Goal: Information Seeking & Learning: Check status

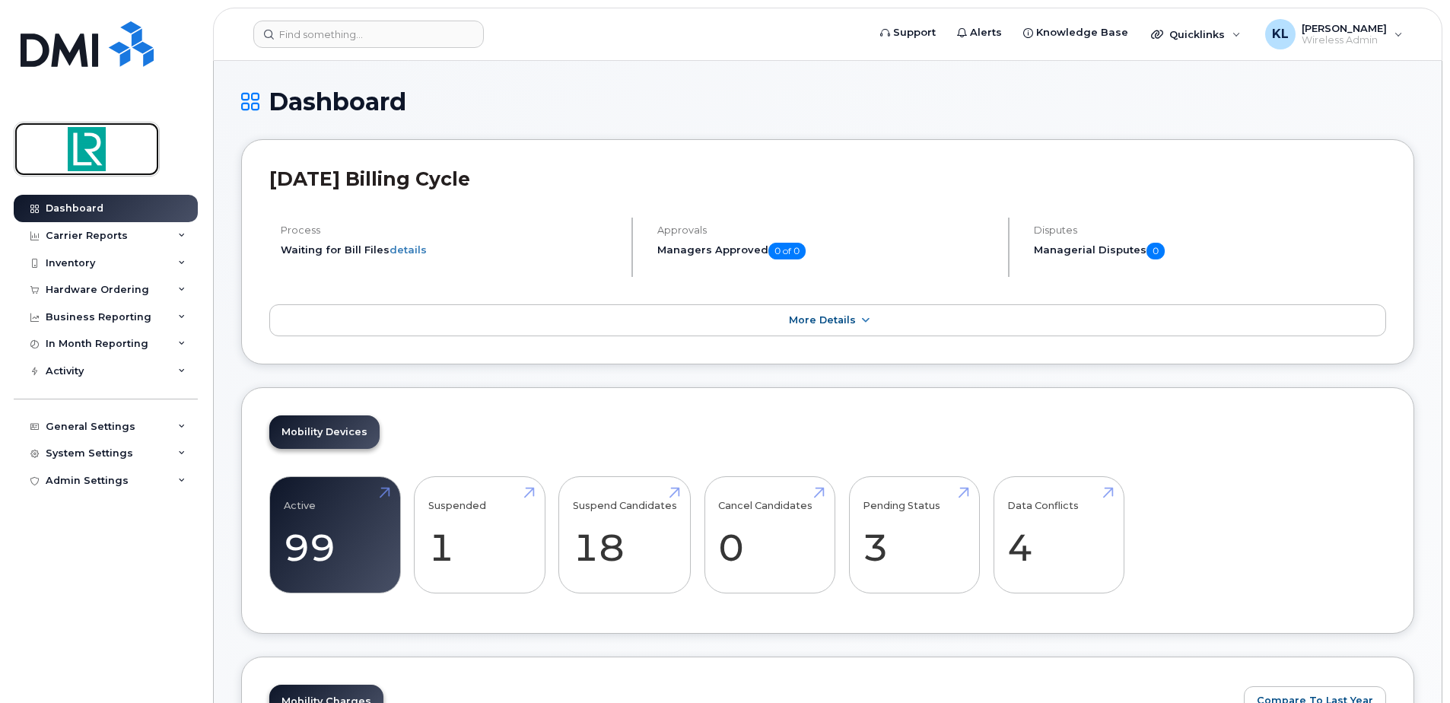
click at [80, 147] on img at bounding box center [86, 149] width 117 height 44
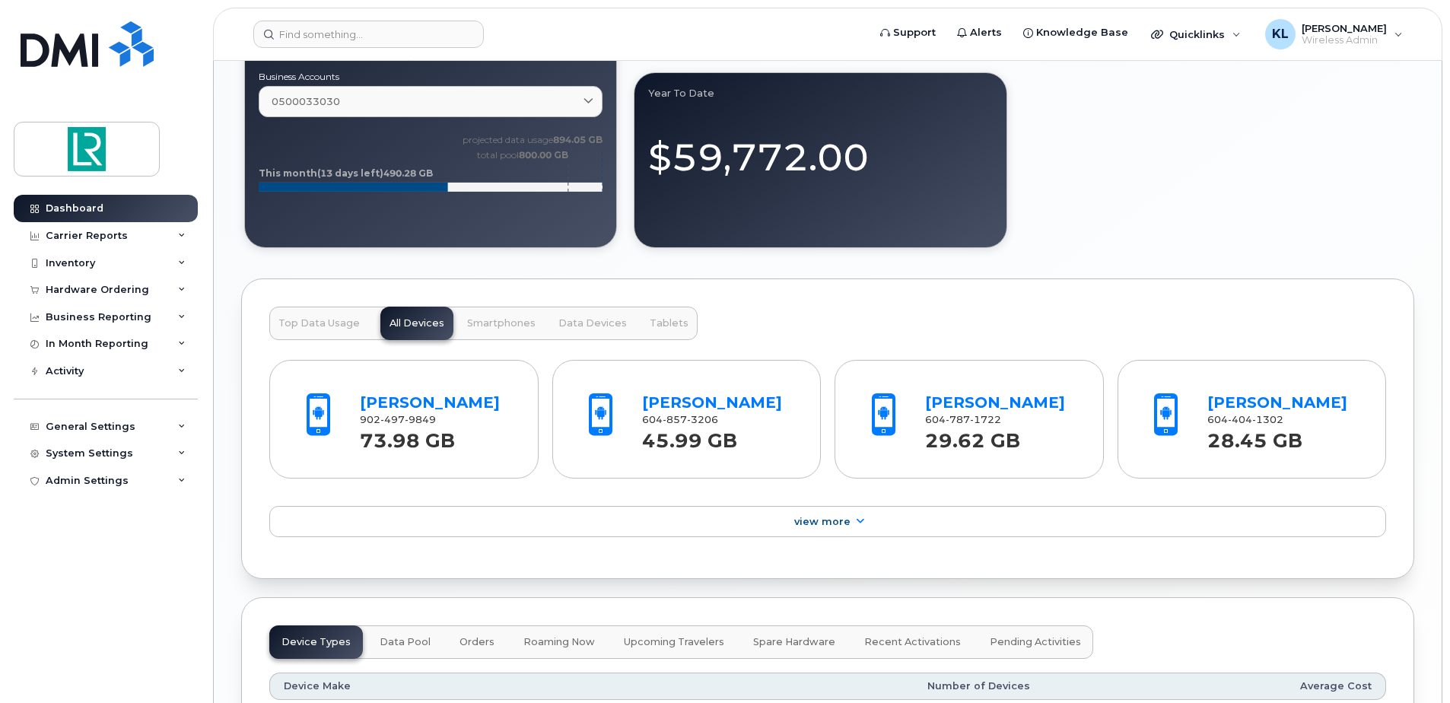
scroll to position [1293, 0]
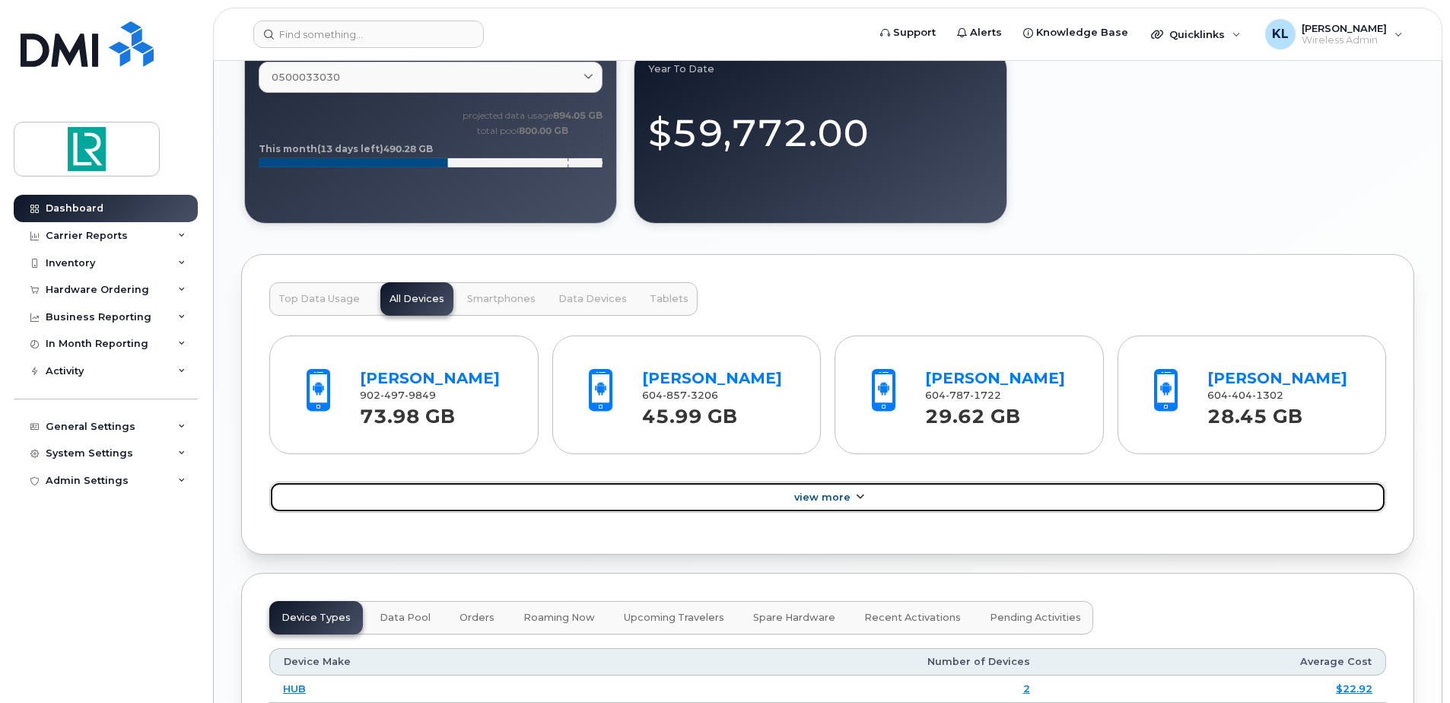
click at [811, 499] on span "View More" at bounding box center [822, 496] width 56 height 11
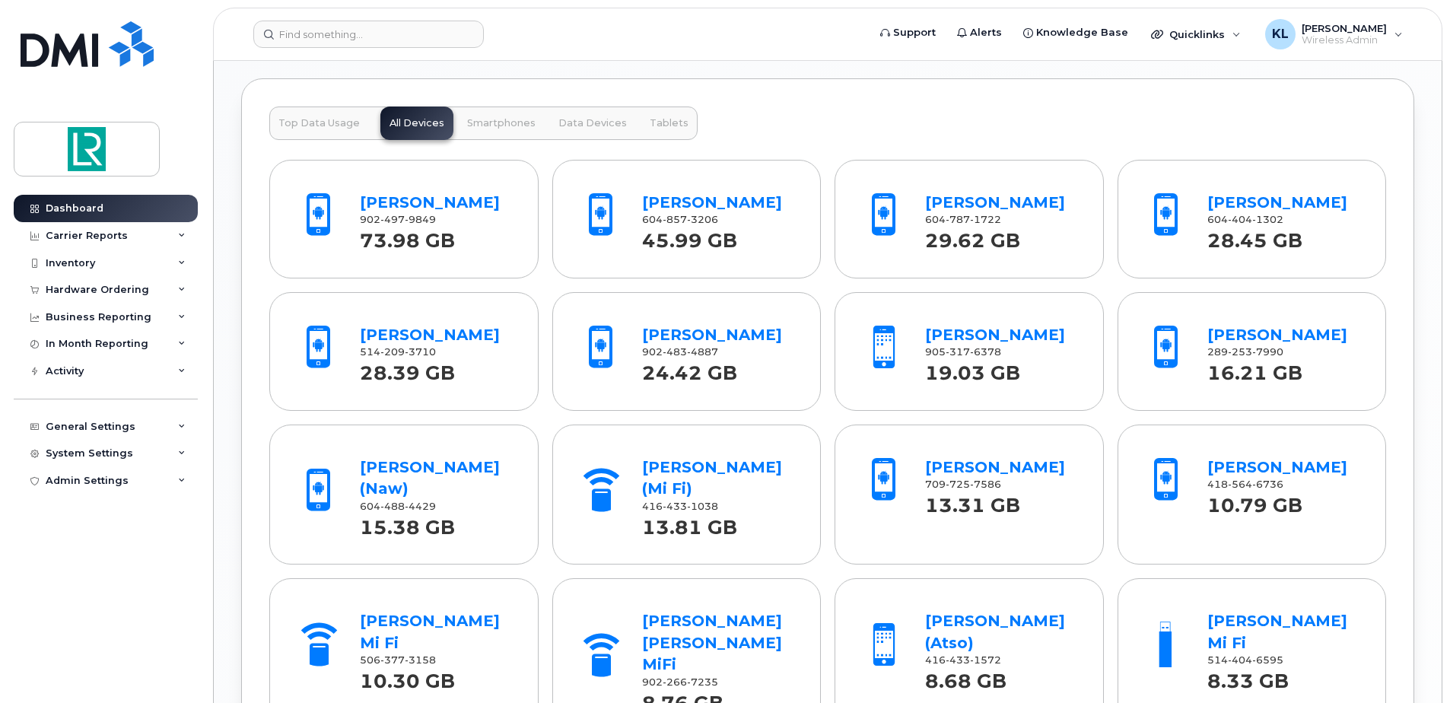
scroll to position [1445, 0]
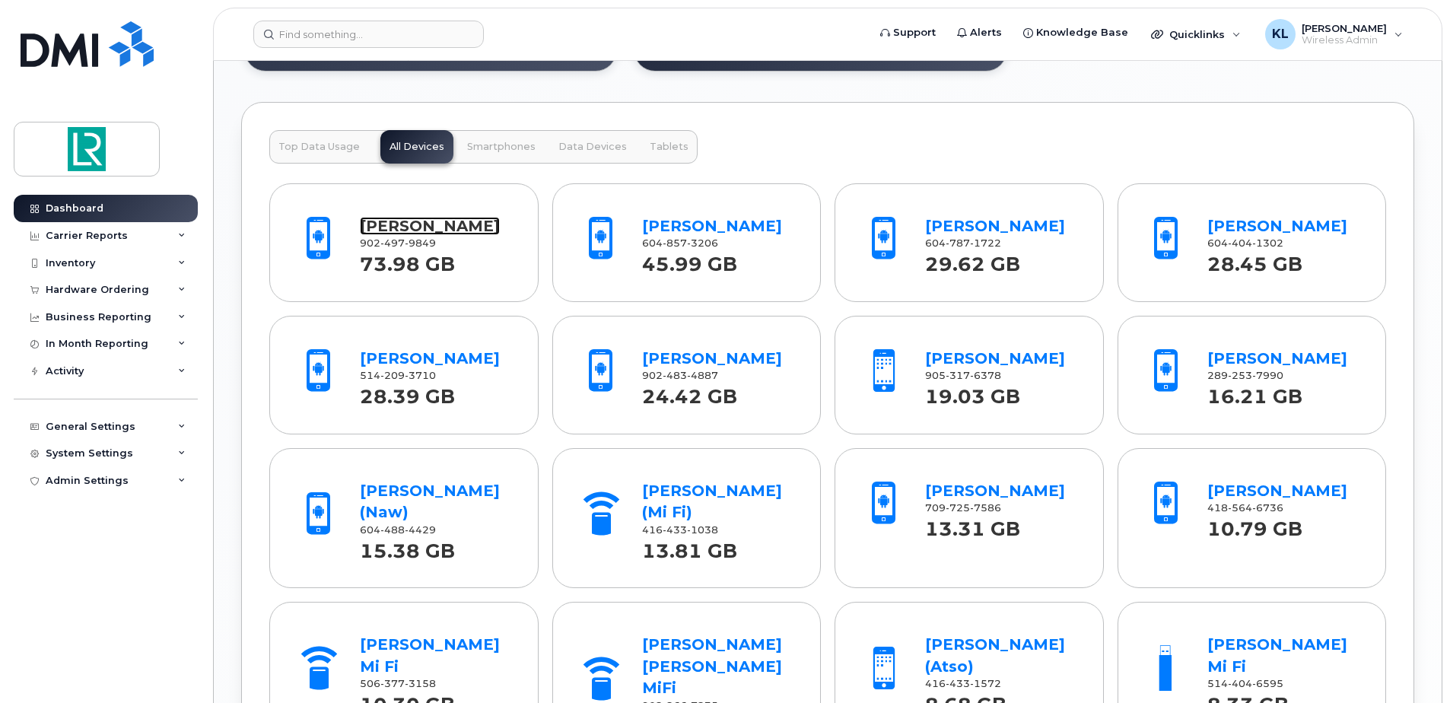
click at [431, 221] on link "[PERSON_NAME]" at bounding box center [430, 226] width 140 height 18
click at [661, 230] on link "Reza Zargham" at bounding box center [712, 226] width 140 height 18
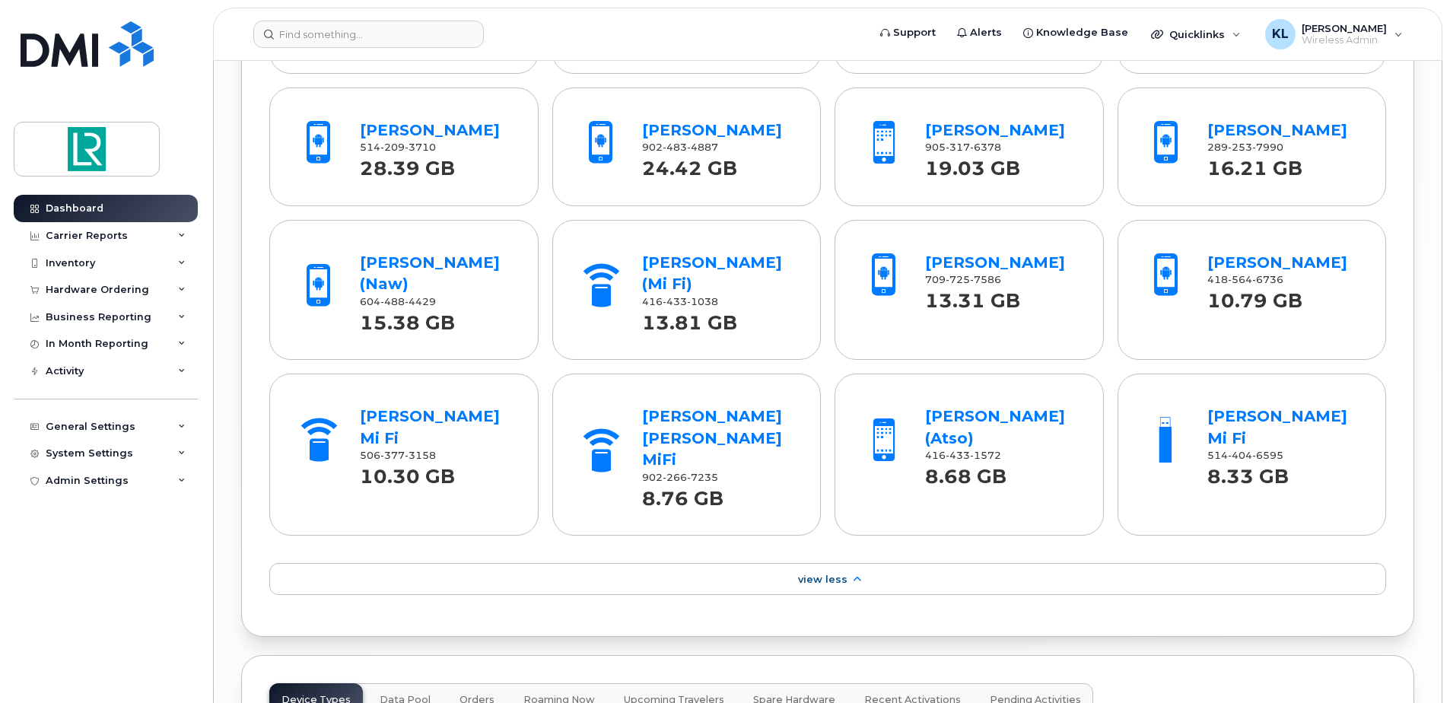
scroll to position [1521, 0]
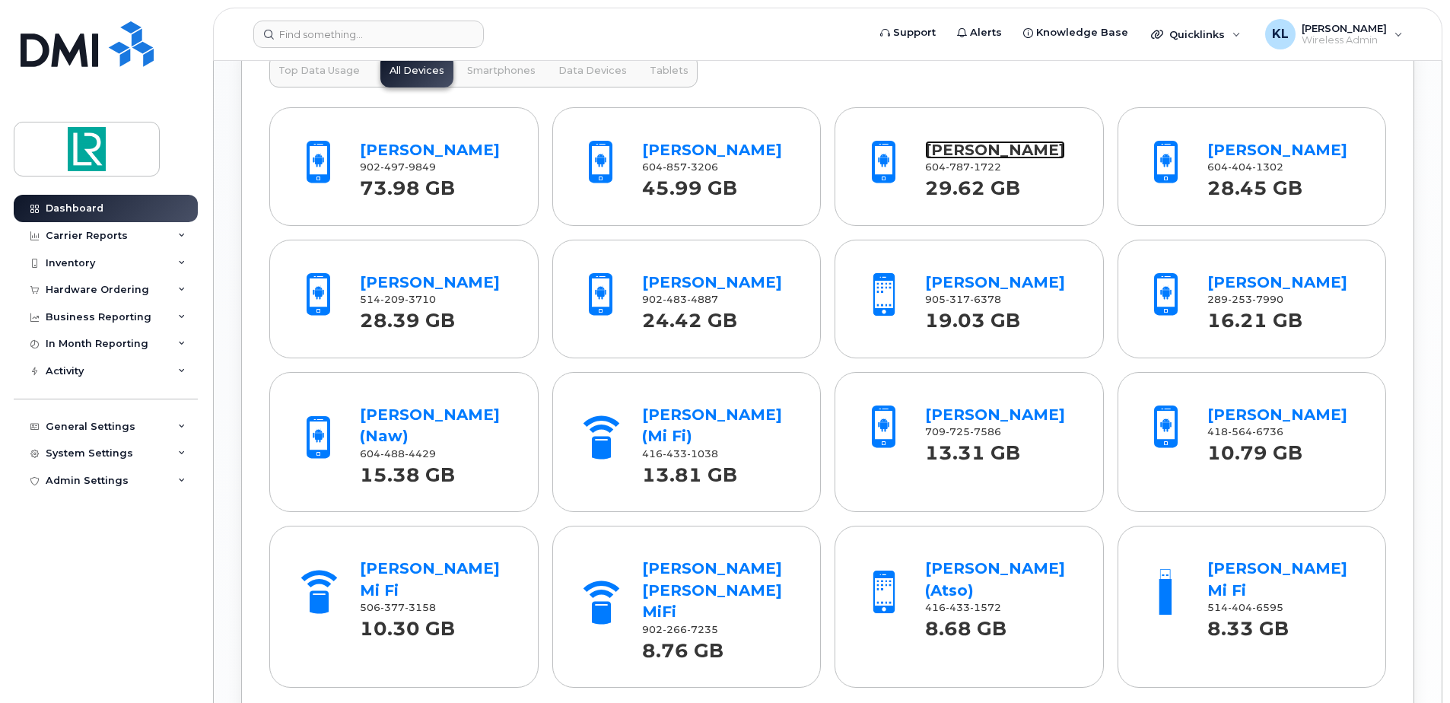
click at [978, 152] on link "[PERSON_NAME]" at bounding box center [995, 150] width 140 height 18
click at [402, 148] on link "[PERSON_NAME]" at bounding box center [430, 150] width 140 height 18
click at [400, 409] on link "Josh Woods (Naw)" at bounding box center [430, 425] width 140 height 40
click at [669, 41] on form at bounding box center [555, 34] width 604 height 27
drag, startPoint x: 669, startPoint y: 41, endPoint x: 1246, endPoint y: 286, distance: 627.2
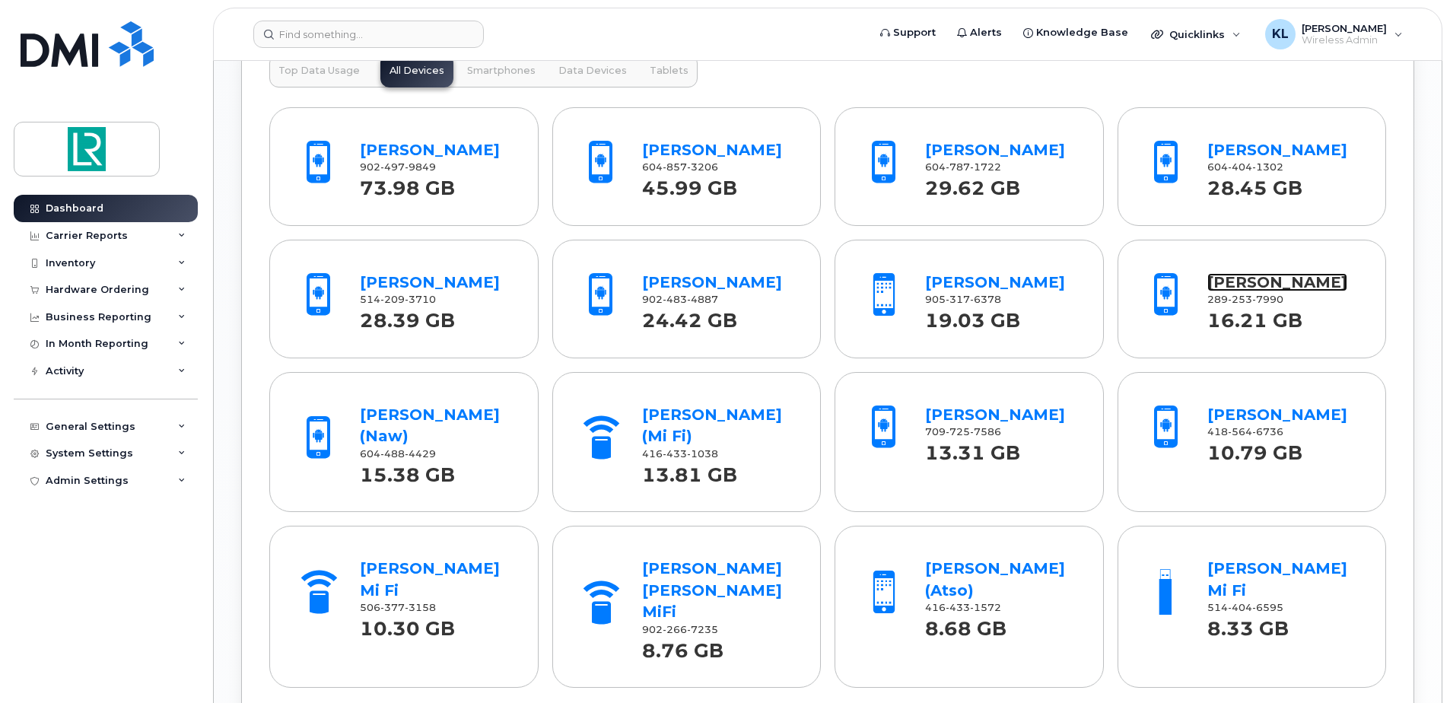
click at [1246, 286] on link "Farshid Zahed" at bounding box center [1277, 282] width 140 height 18
click at [568, 32] on form at bounding box center [555, 34] width 604 height 27
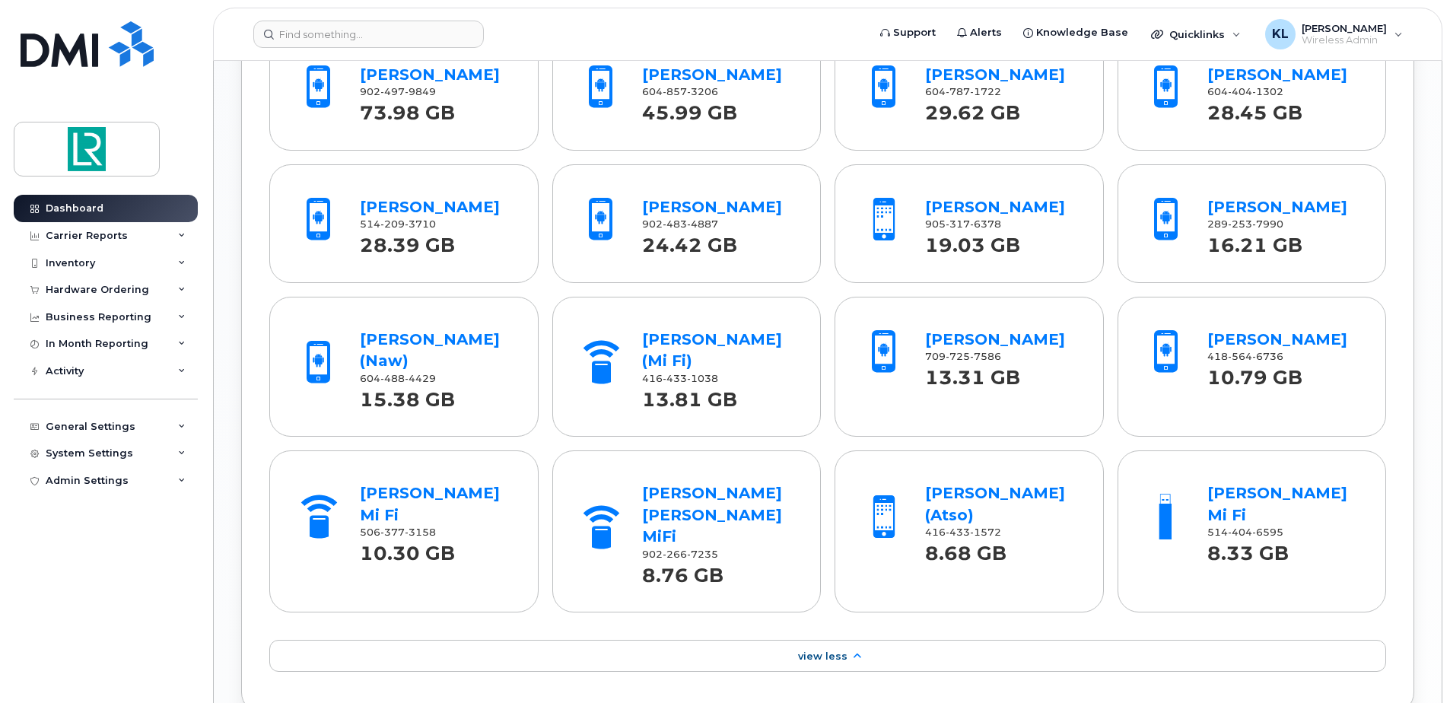
scroll to position [1598, 0]
click at [408, 494] on link "Norocel Scutariu Mi Fi" at bounding box center [430, 503] width 140 height 40
click at [439, 201] on link "Lucas Silvestre" at bounding box center [430, 206] width 140 height 18
click at [1242, 488] on link "Lucas Silvestre Mi Fi" at bounding box center [1277, 503] width 140 height 40
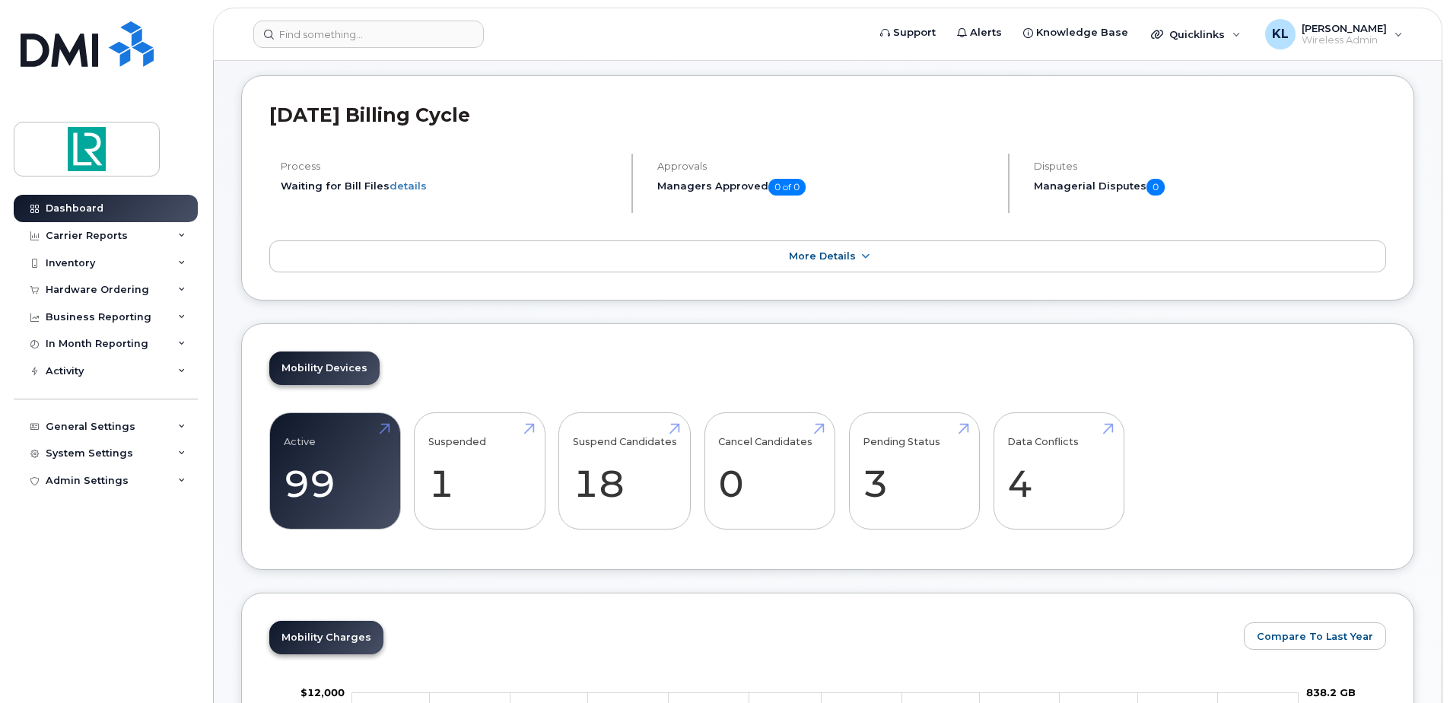
scroll to position [0, 0]
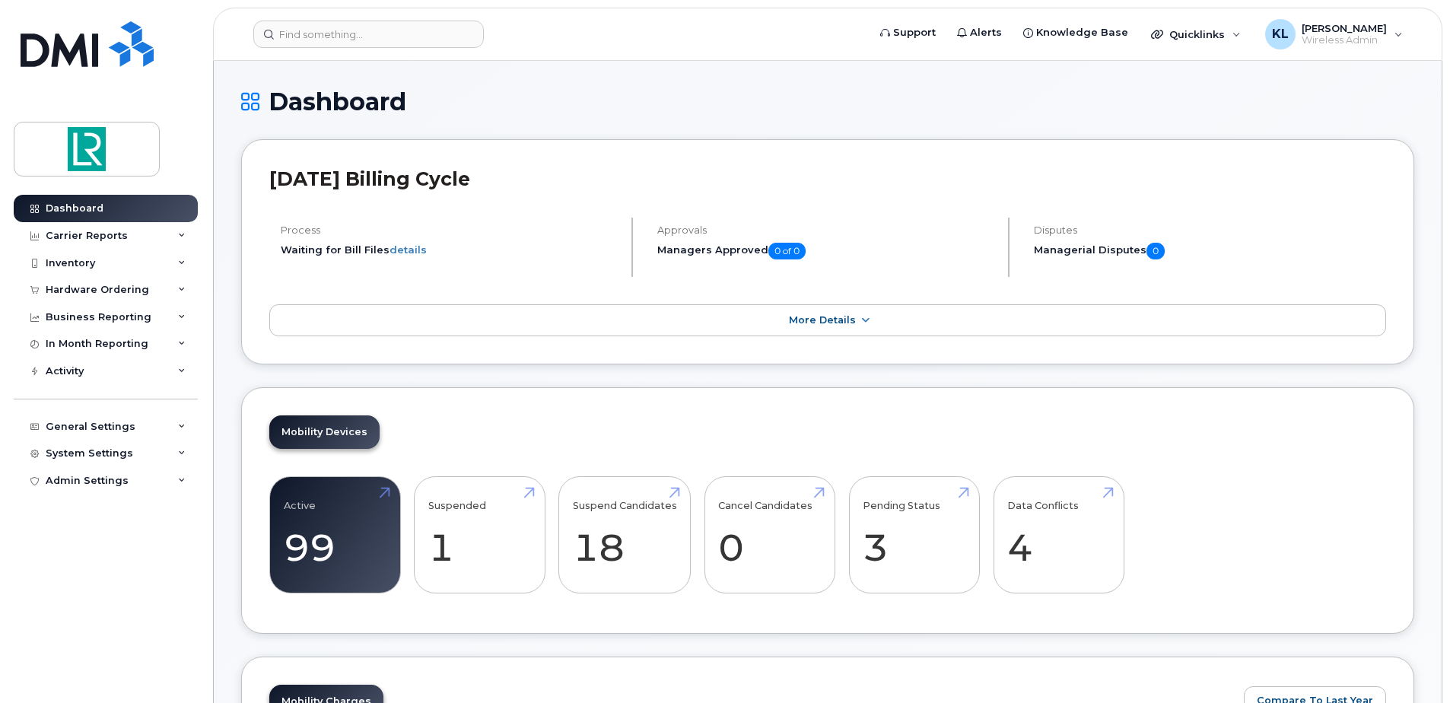
click at [655, 103] on h1 "Dashboard" at bounding box center [827, 101] width 1173 height 27
click at [481, 110] on h1 "Dashboard" at bounding box center [827, 101] width 1173 height 27
click at [529, 34] on form at bounding box center [555, 34] width 604 height 27
click at [81, 159] on img at bounding box center [86, 149] width 117 height 44
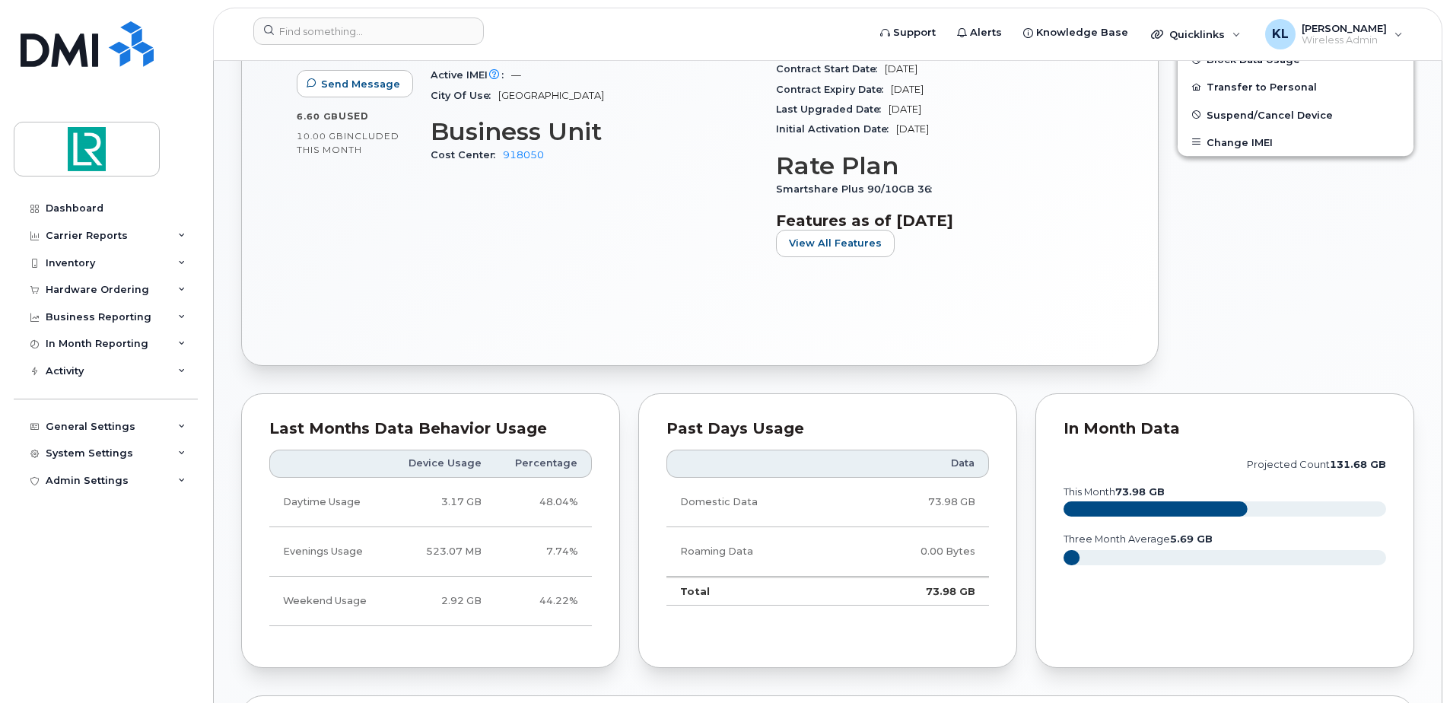
scroll to position [685, 0]
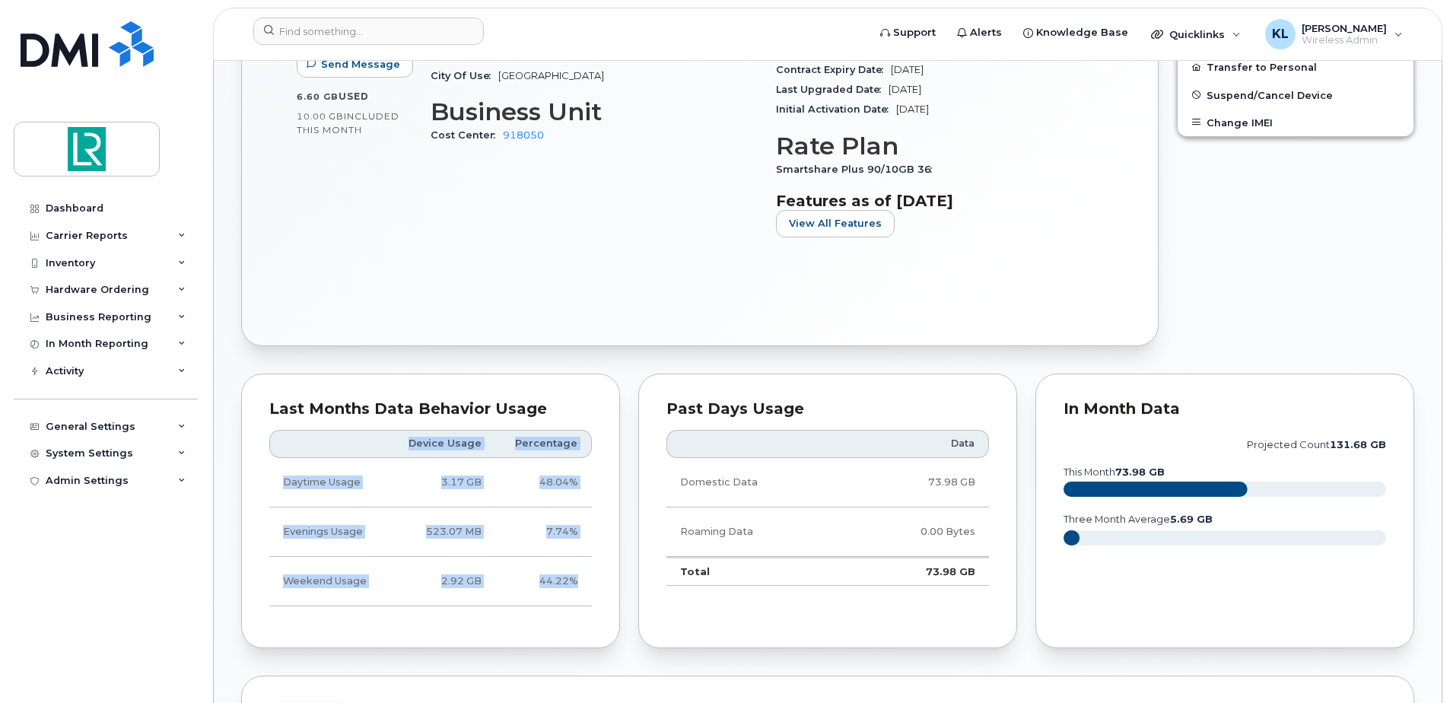
drag, startPoint x: 583, startPoint y: 581, endPoint x: 261, endPoint y: 585, distance: 321.8
click at [261, 585] on div "Last Months Data Behavior Usage Device Usage Percentage Daytime Usage 3.17 GB 4…" at bounding box center [430, 511] width 379 height 275
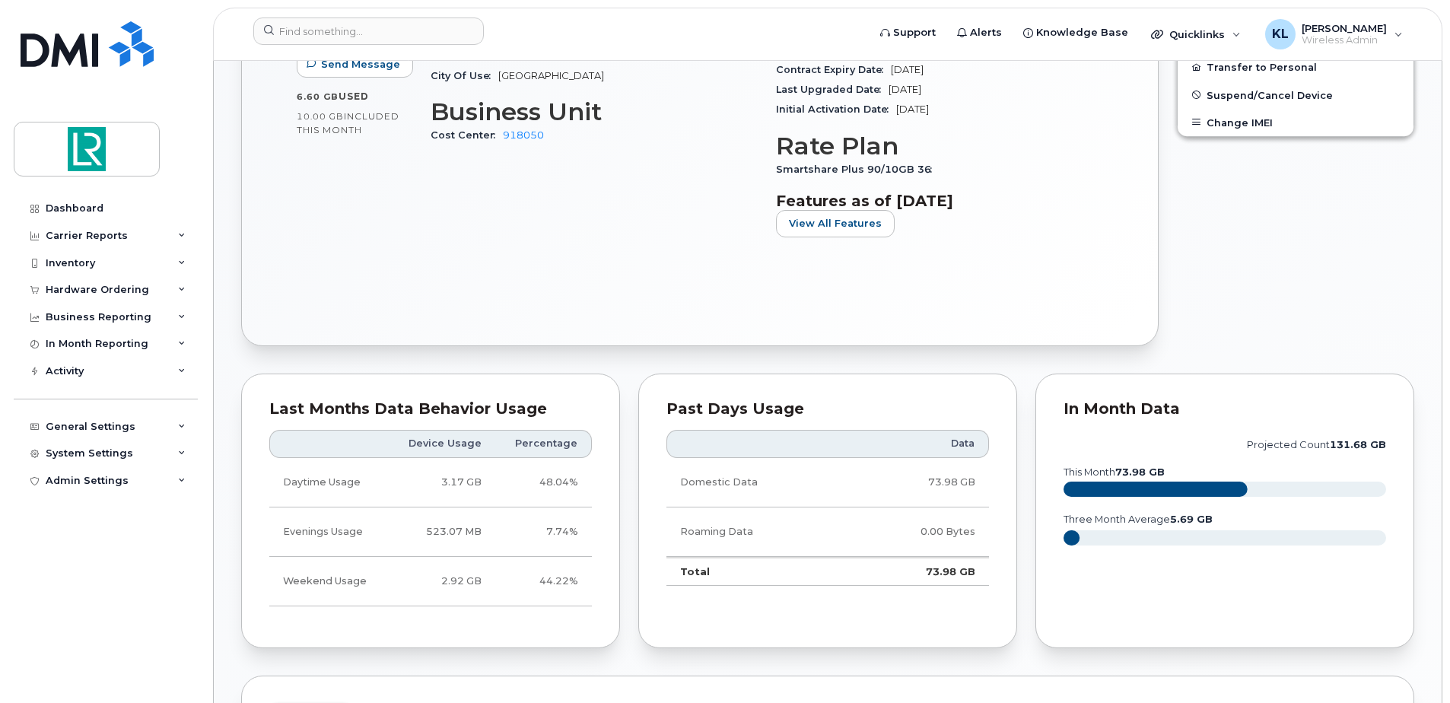
click at [573, 379] on div "Last Months Data Behavior Usage Device Usage Percentage Daytime Usage 3.17 GB 4…" at bounding box center [430, 511] width 379 height 275
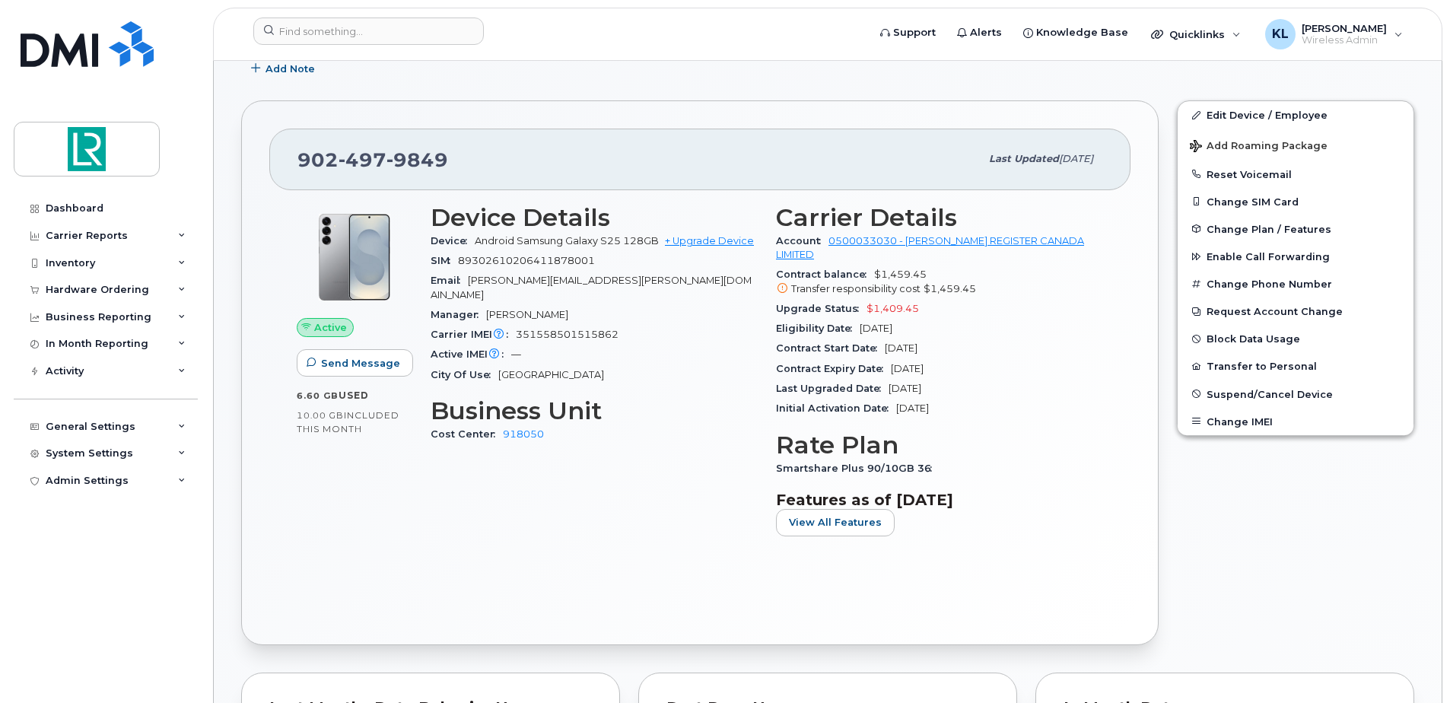
scroll to position [380, 0]
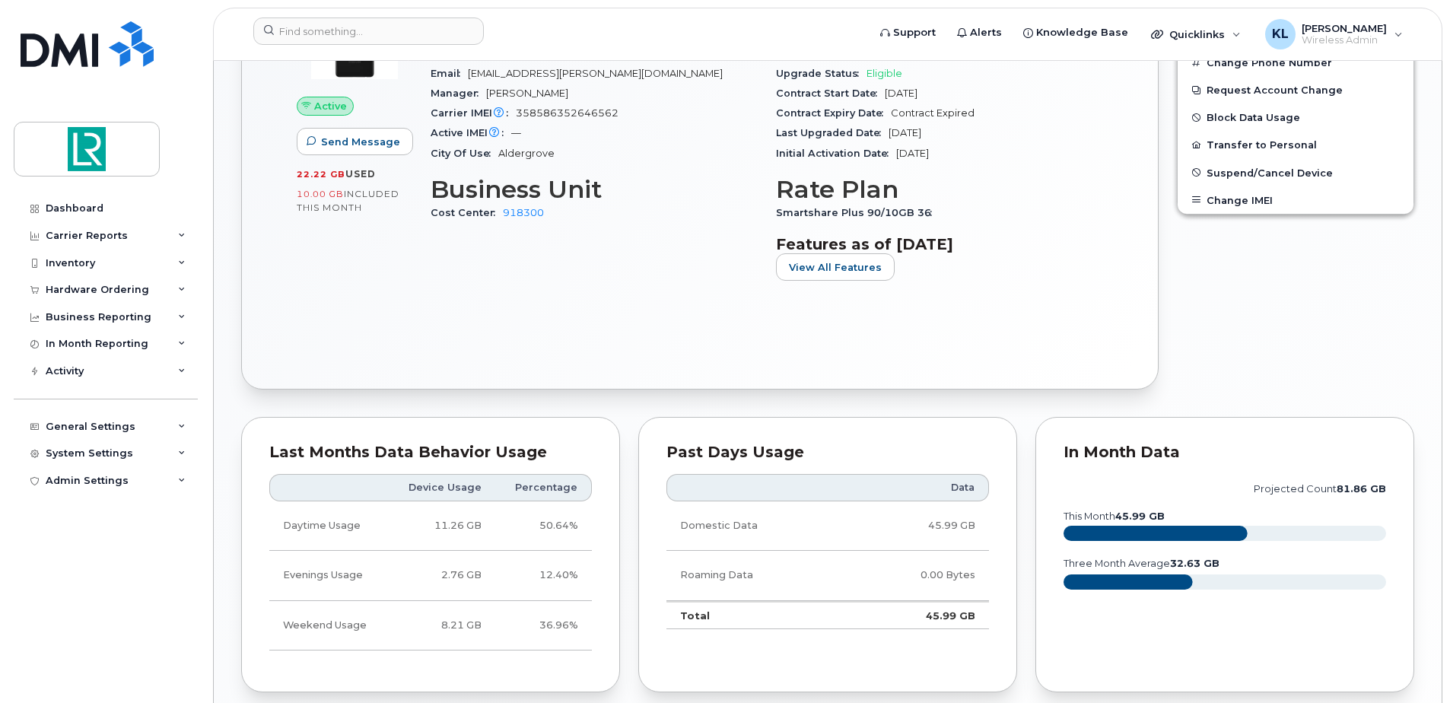
scroll to position [609, 0]
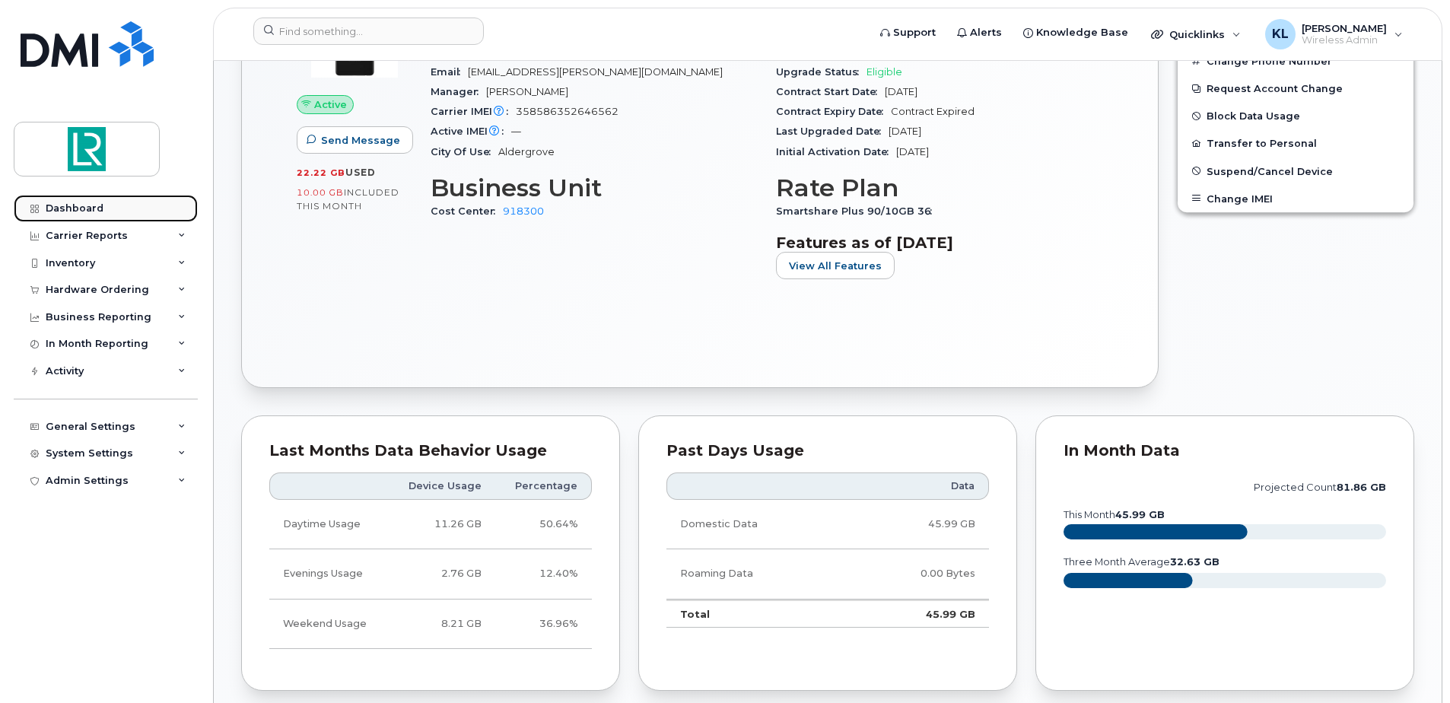
click at [72, 208] on div "Dashboard" at bounding box center [75, 208] width 58 height 12
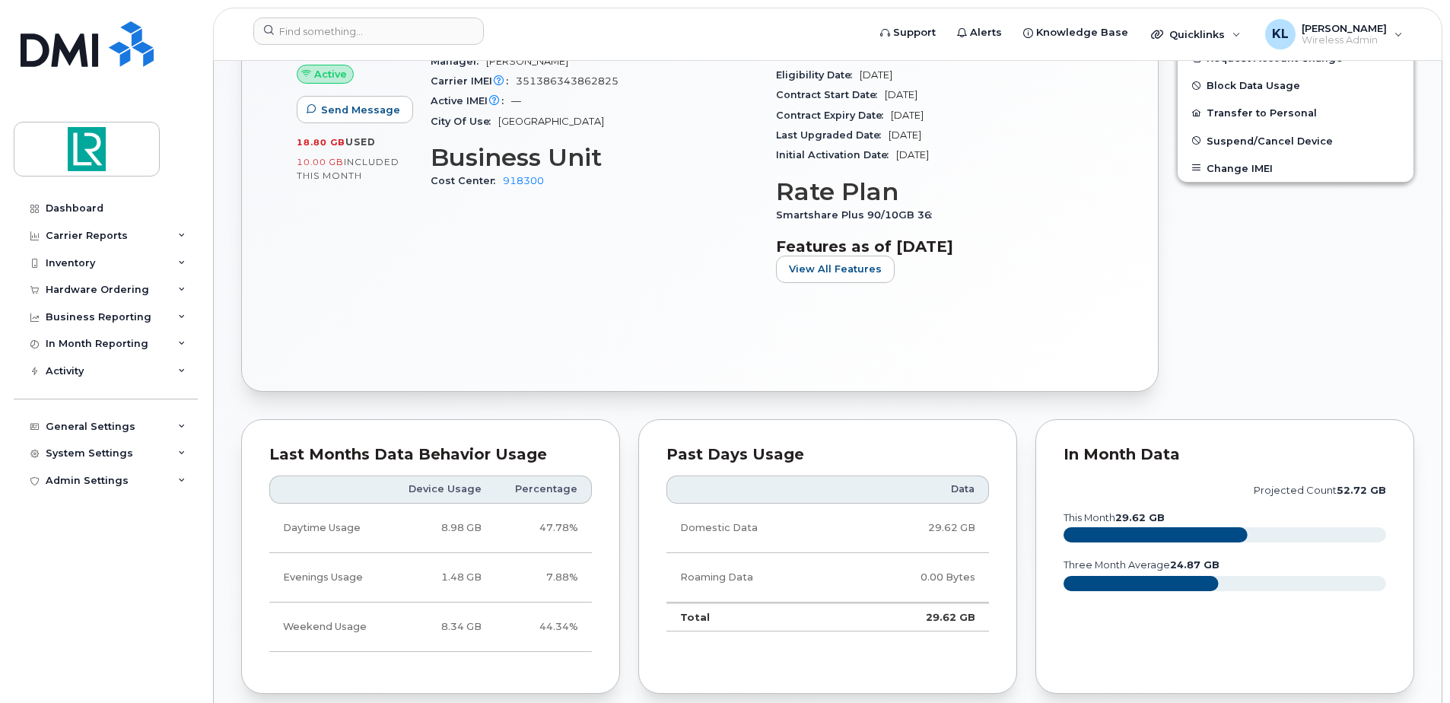
scroll to position [456, 0]
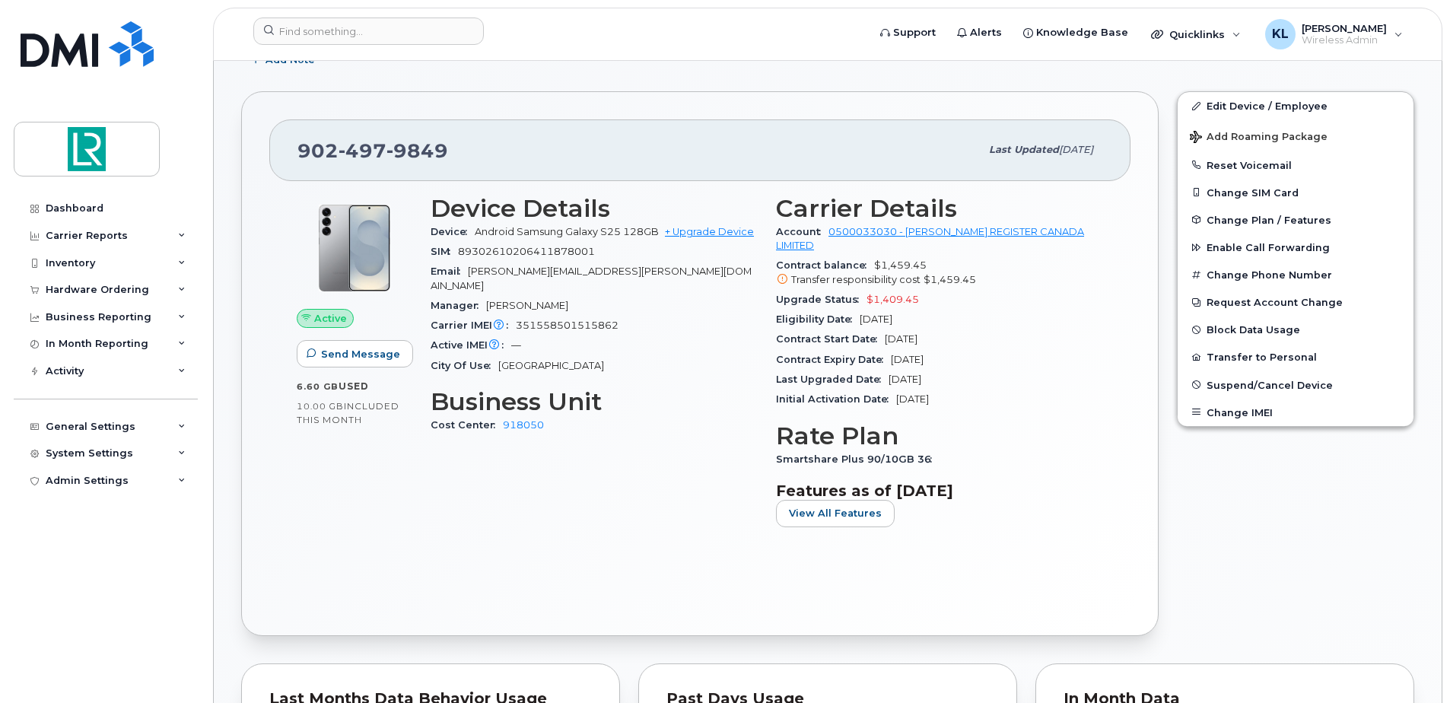
scroll to position [380, 0]
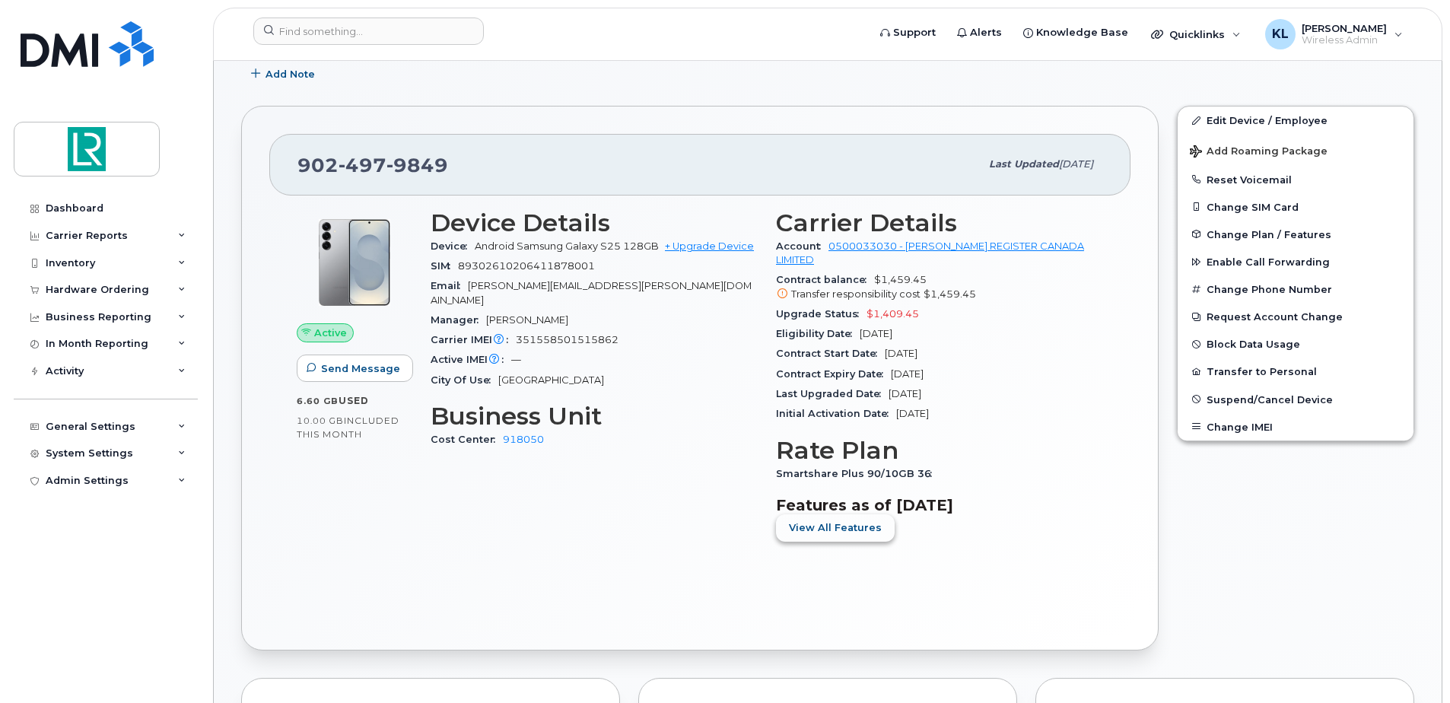
click at [870, 531] on span "View All Features" at bounding box center [835, 527] width 93 height 14
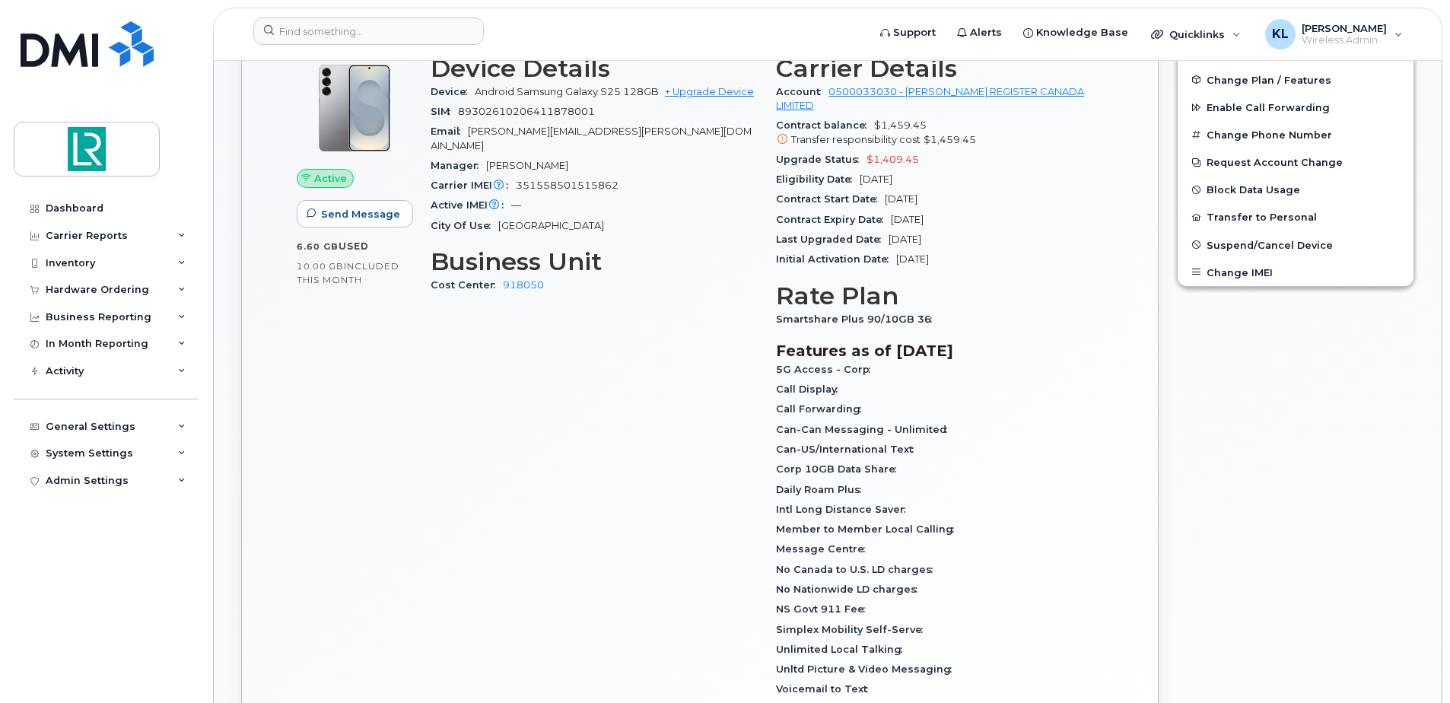
scroll to position [609, 0]
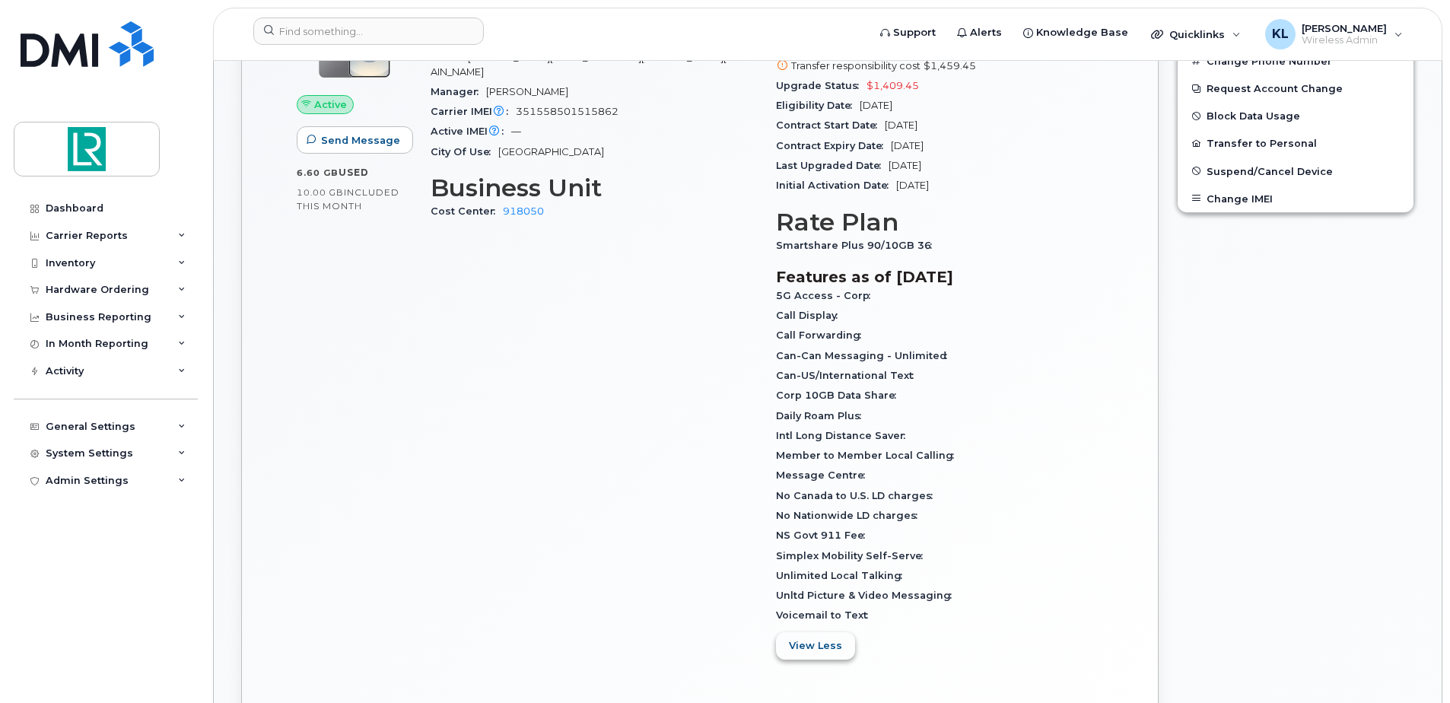
click at [841, 653] on button "View Less" at bounding box center [815, 645] width 79 height 27
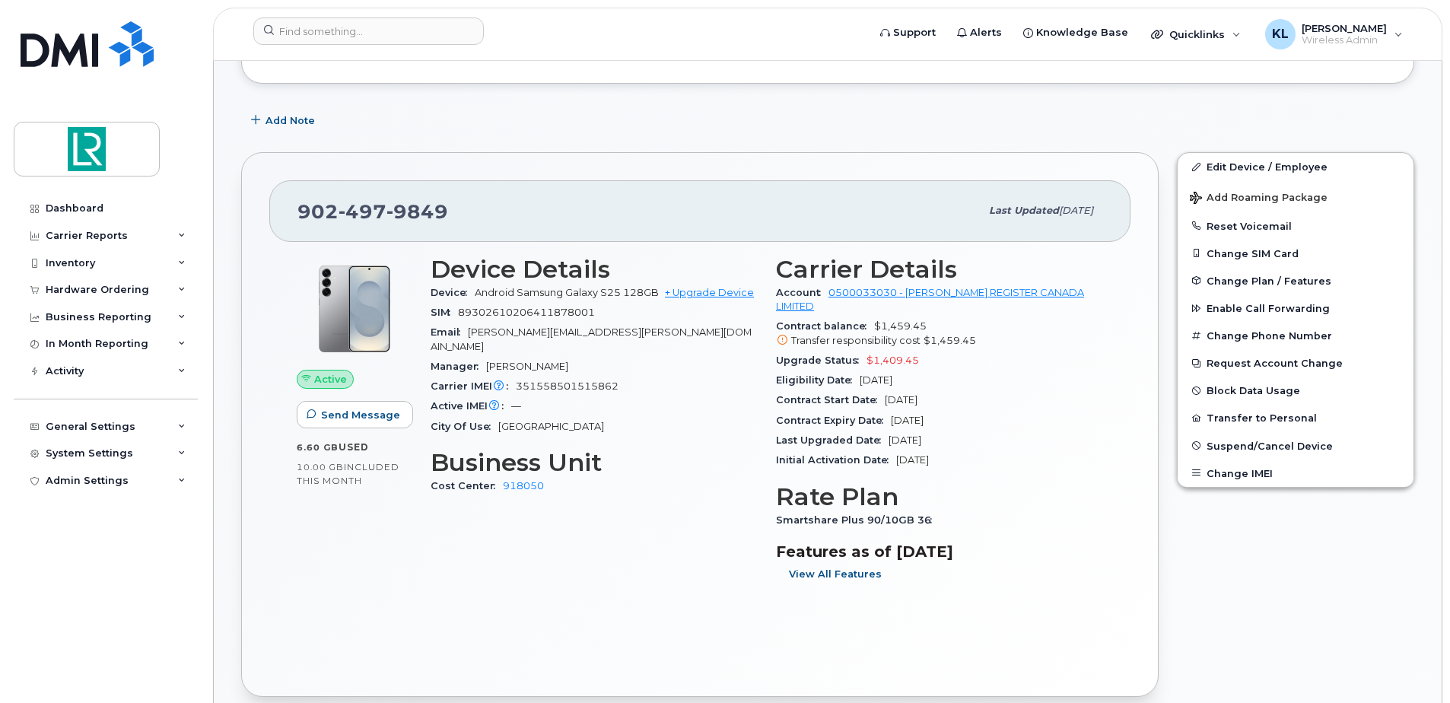
scroll to position [0, 0]
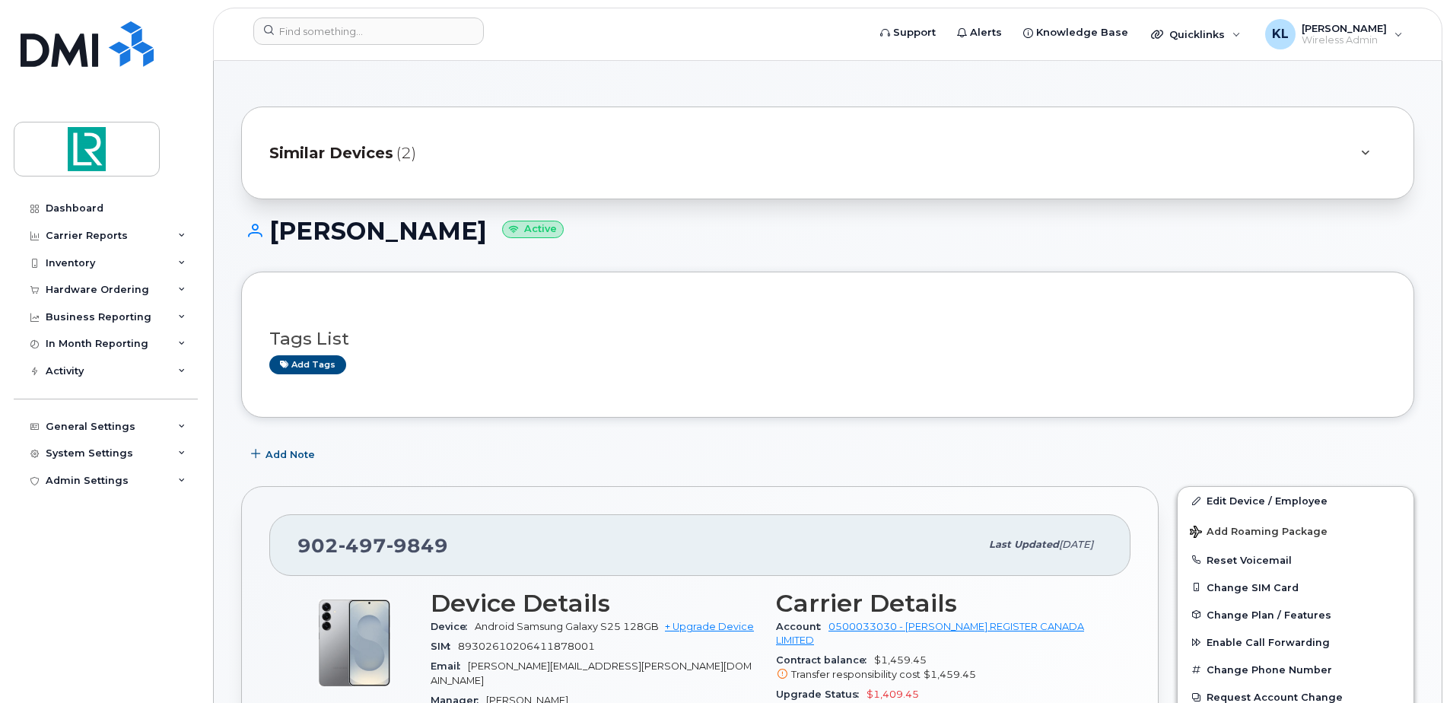
click at [841, 261] on div "Craig Williams Active" at bounding box center [827, 245] width 1173 height 54
click at [1363, 145] on div at bounding box center [1365, 153] width 18 height 18
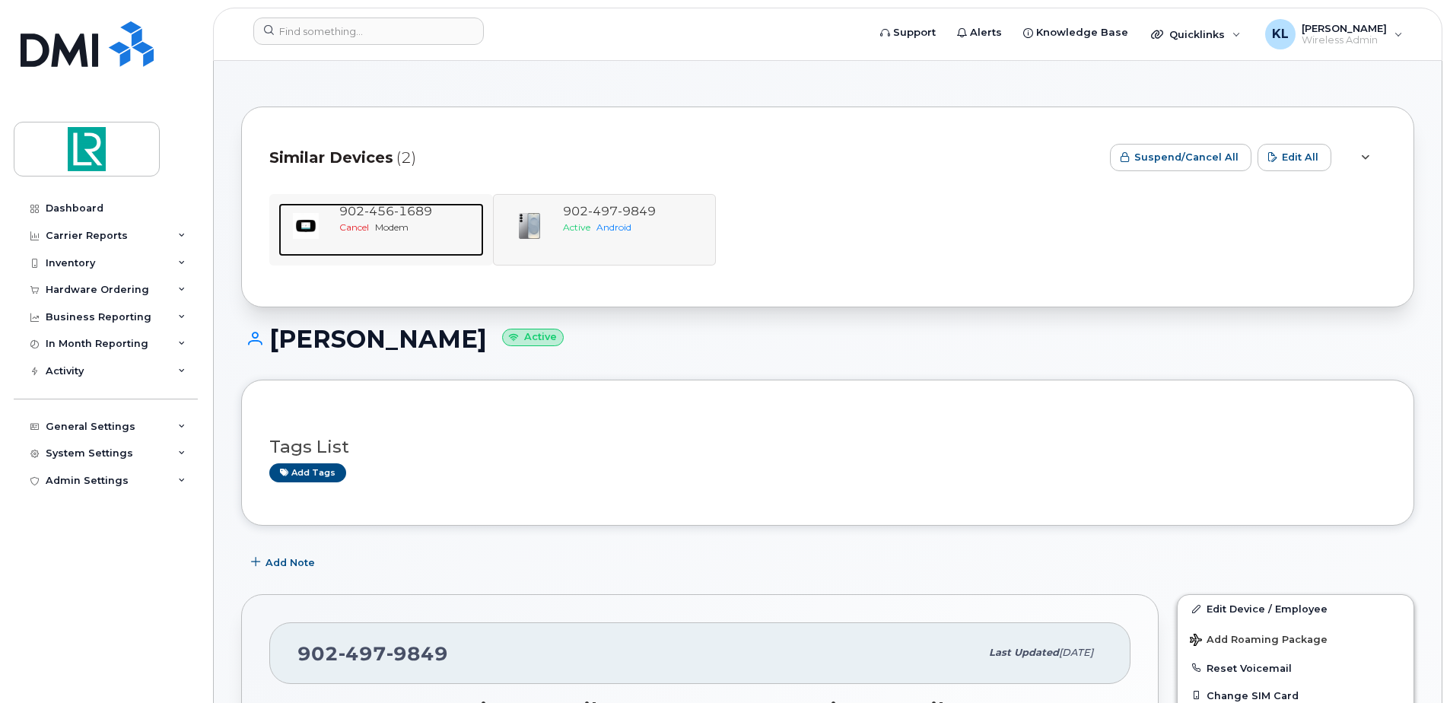
click at [401, 211] on span "1689" at bounding box center [413, 211] width 38 height 14
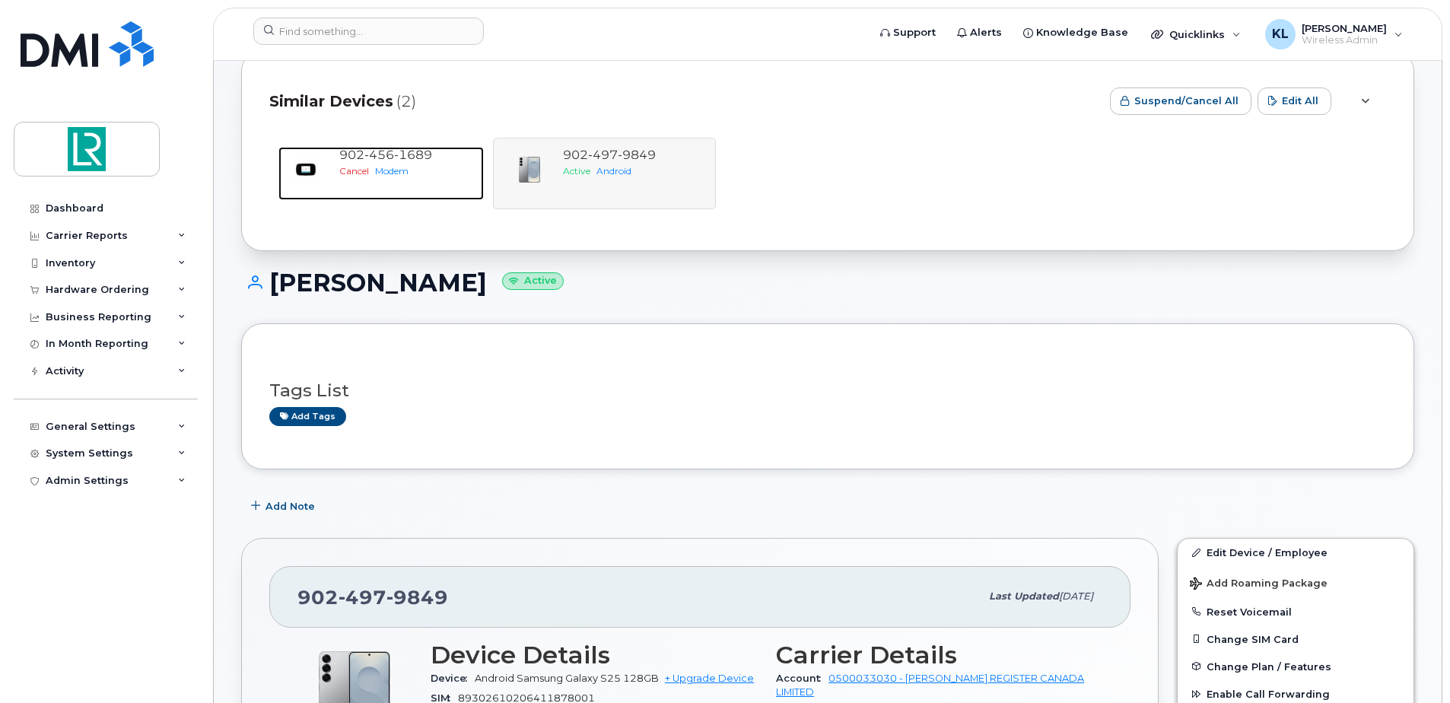
scroll to position [180, 0]
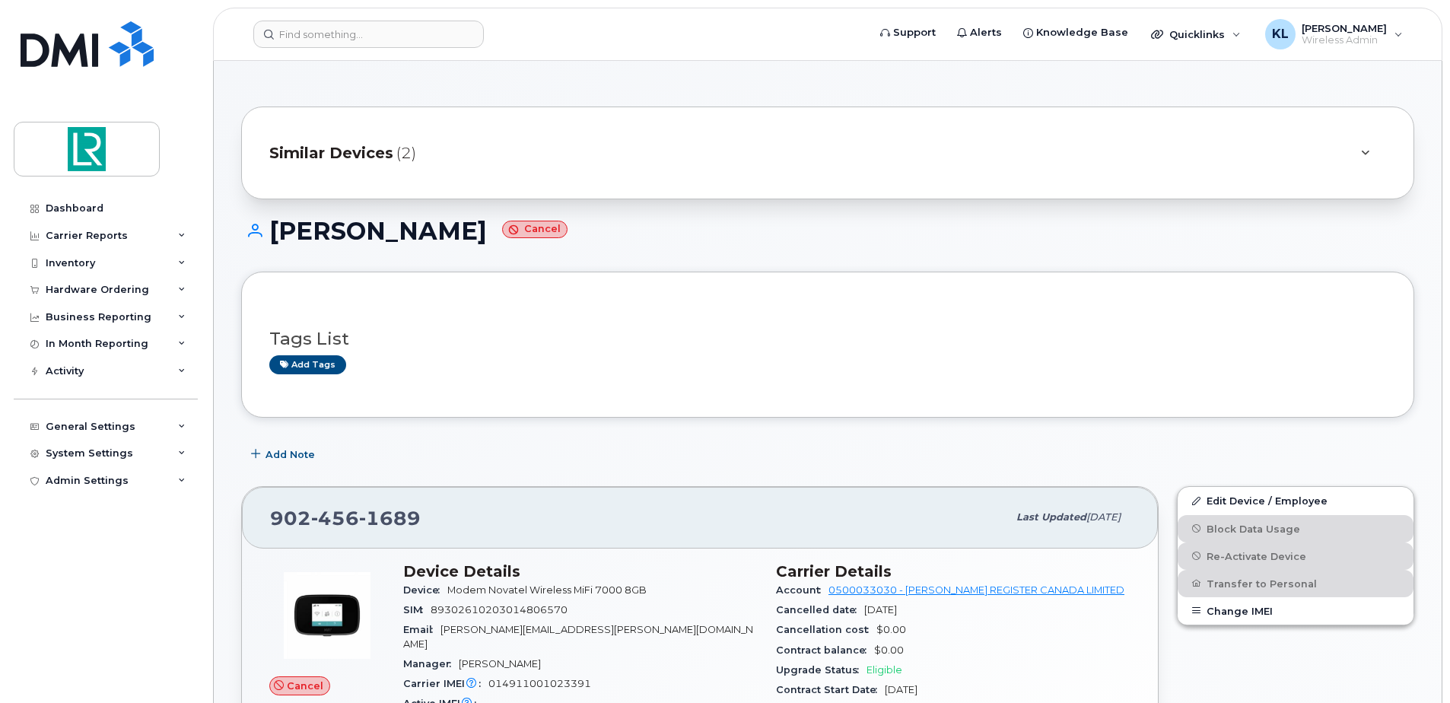
click at [1373, 148] on div at bounding box center [1365, 153] width 18 height 18
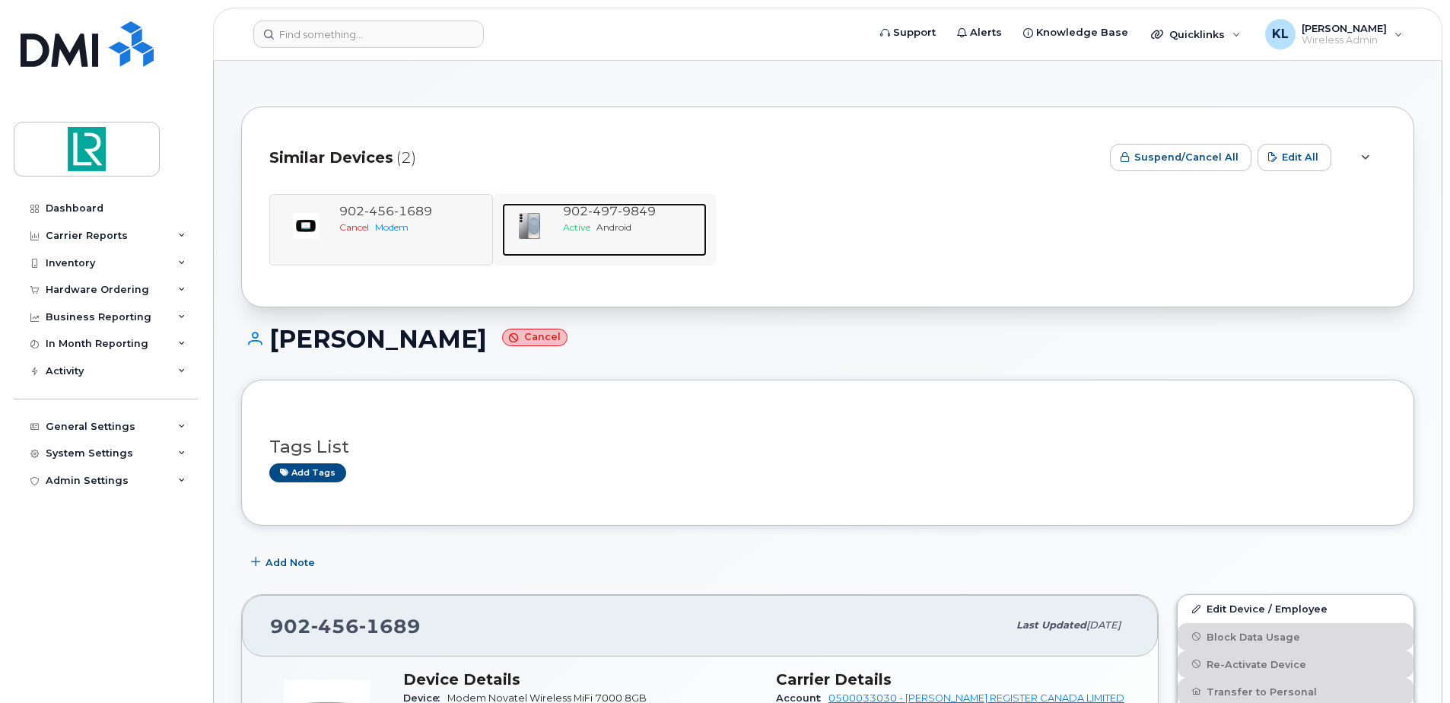
click at [618, 208] on span "497" at bounding box center [637, 211] width 38 height 14
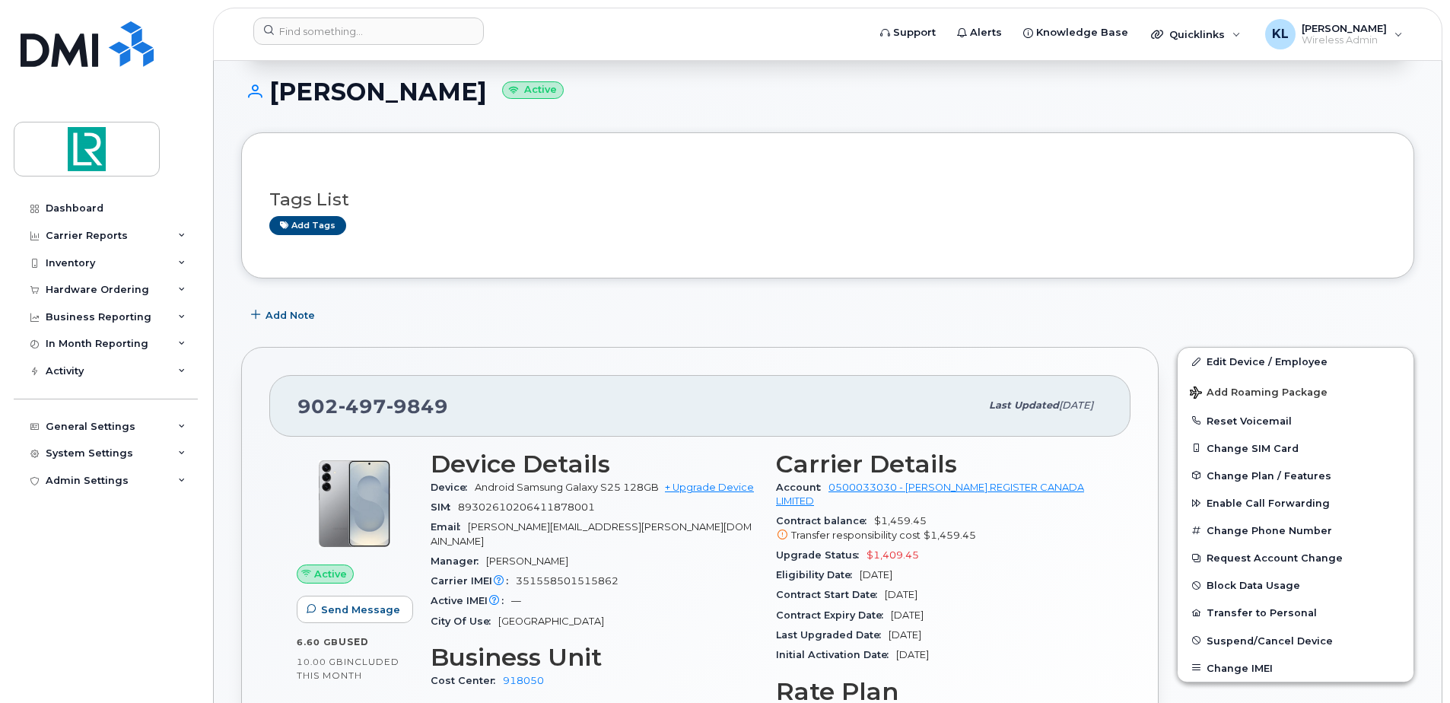
scroll to position [152, 0]
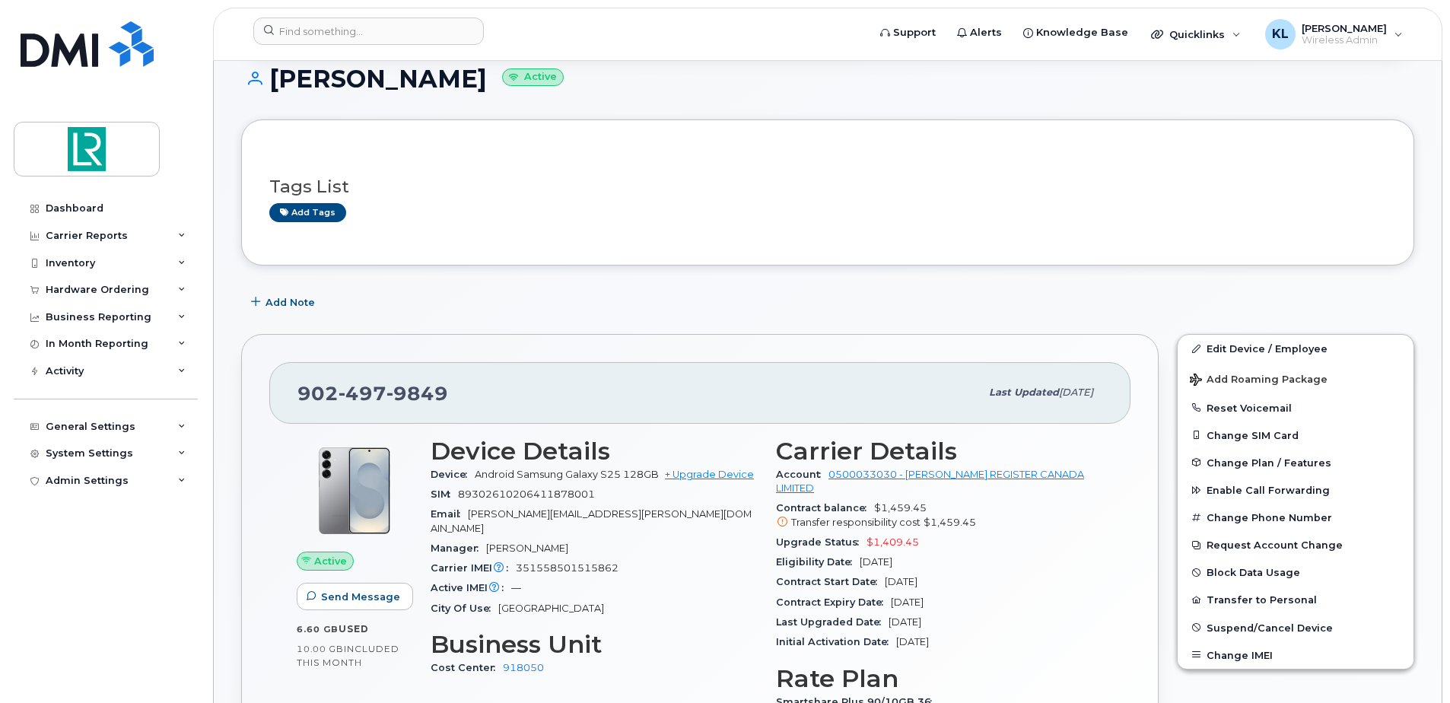
click at [491, 294] on div "Add Note" at bounding box center [827, 301] width 1173 height 27
click at [581, 84] on h1 "Craig Williams Active" at bounding box center [827, 78] width 1173 height 27
click at [689, 83] on h1 "Craig Williams Active" at bounding box center [827, 78] width 1173 height 27
click at [548, 30] on form at bounding box center [555, 30] width 604 height 27
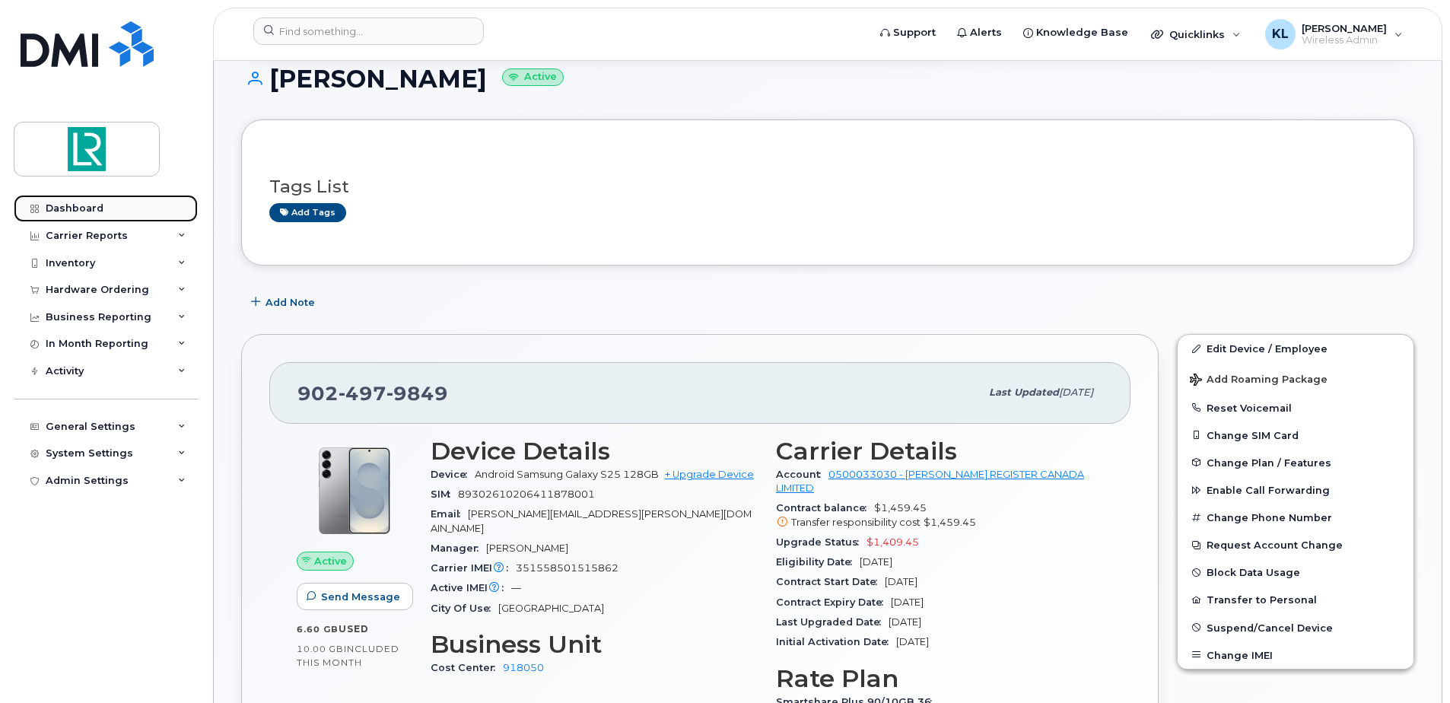
drag, startPoint x: 548, startPoint y: 30, endPoint x: 89, endPoint y: 211, distance: 494.1
click at [89, 211] on div "Dashboard" at bounding box center [75, 208] width 58 height 12
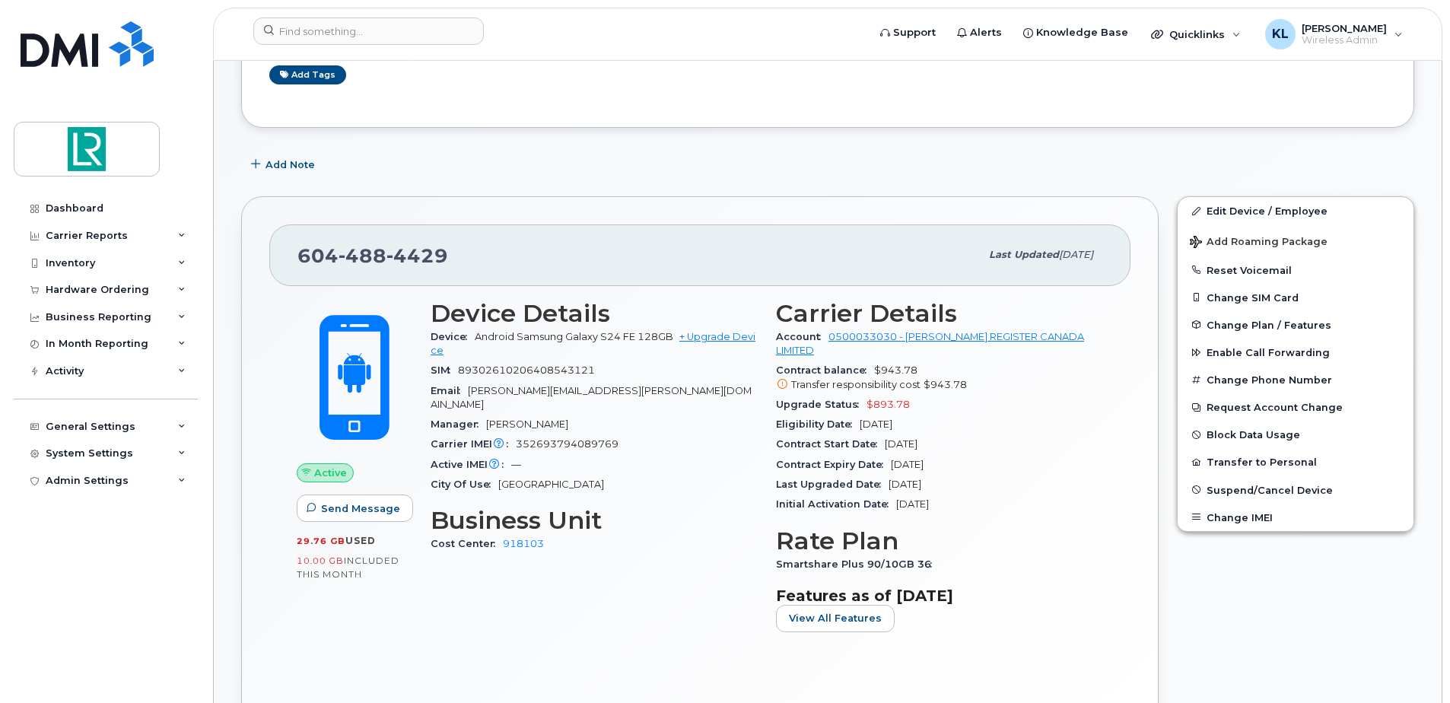
scroll to position [76, 0]
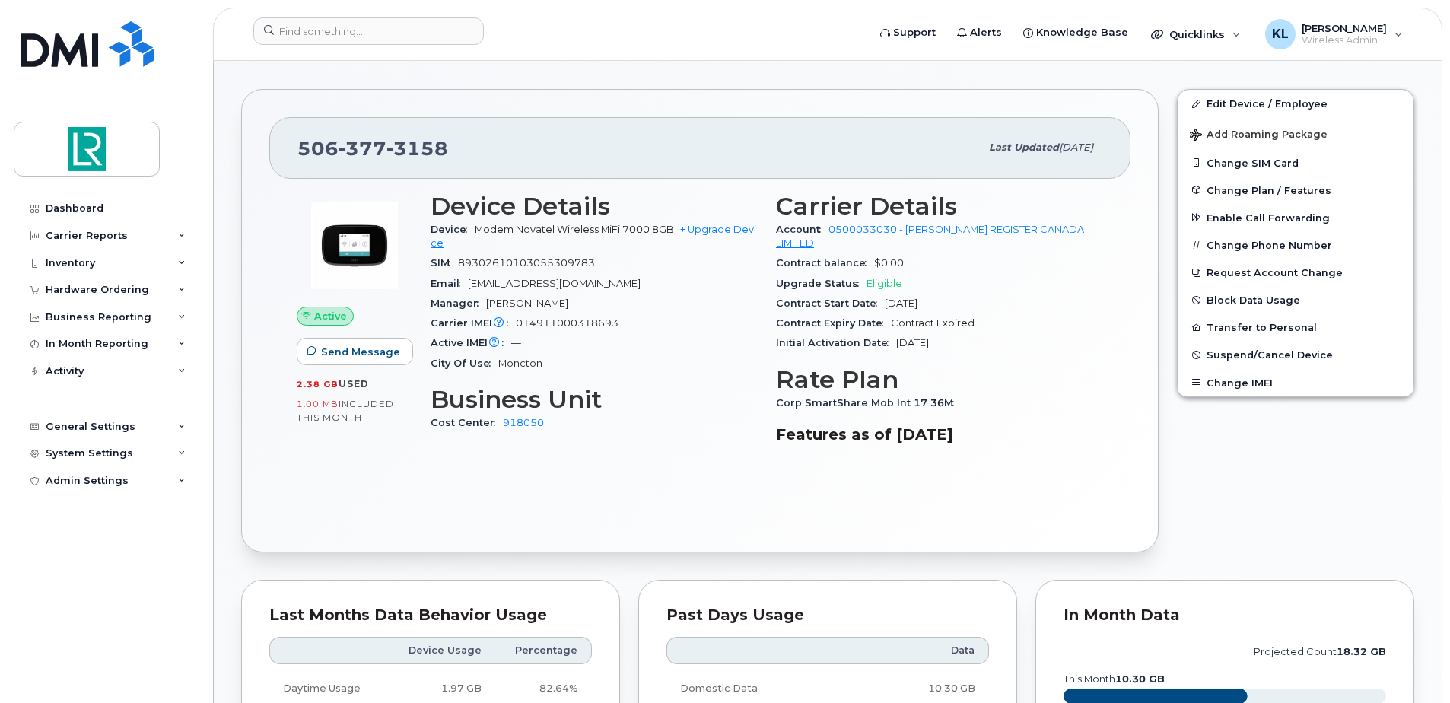
scroll to position [380, 0]
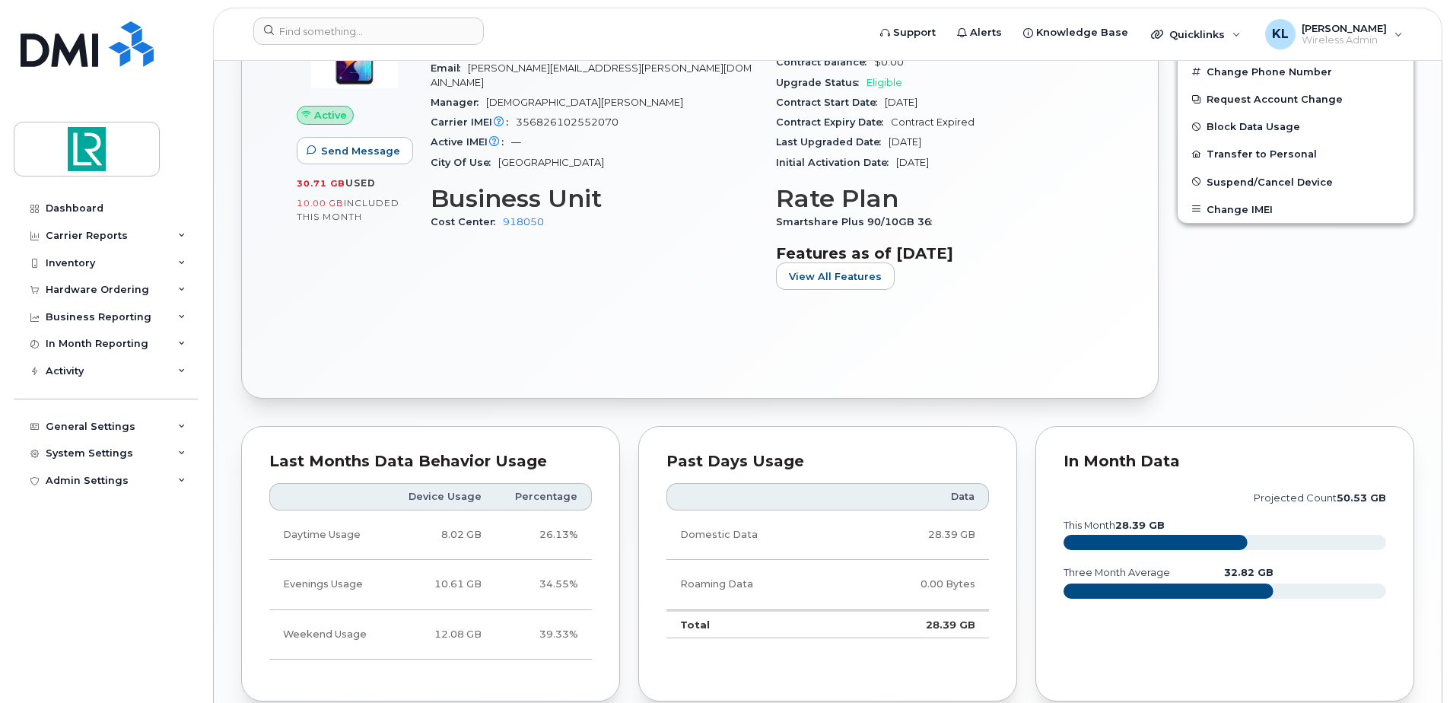
scroll to position [609, 0]
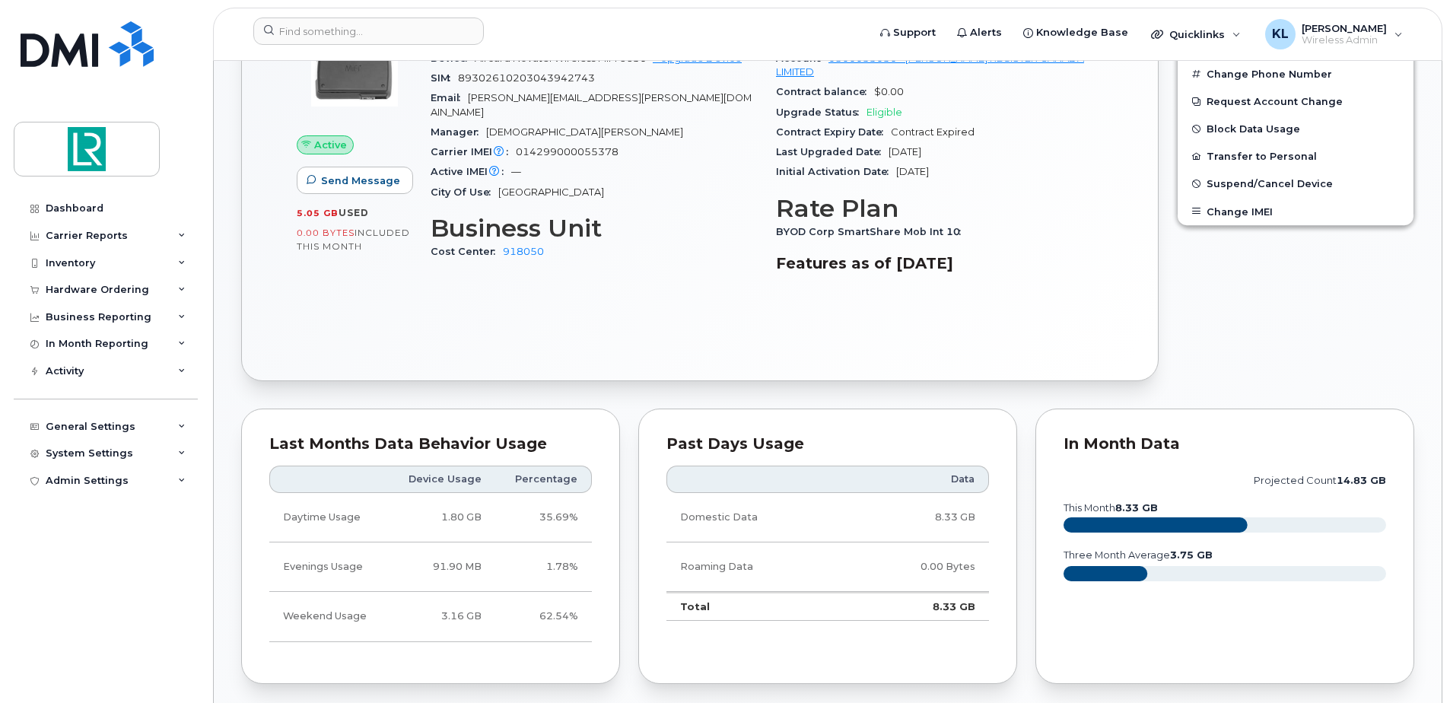
scroll to position [609, 0]
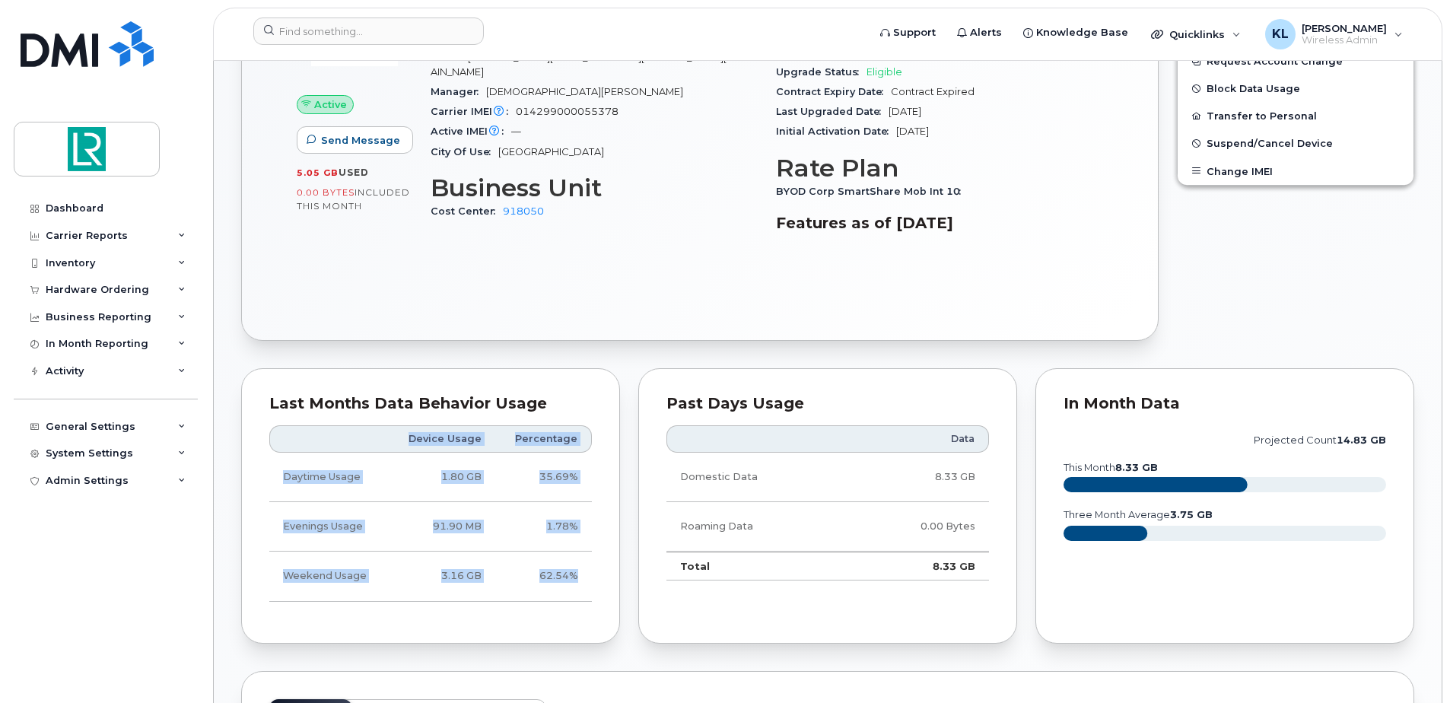
drag, startPoint x: 580, startPoint y: 574, endPoint x: 262, endPoint y: 573, distance: 318.0
click at [262, 573] on div "Last Months Data Behavior Usage Device Usage Percentage Daytime Usage 1.80 GB 3…" at bounding box center [430, 505] width 379 height 275
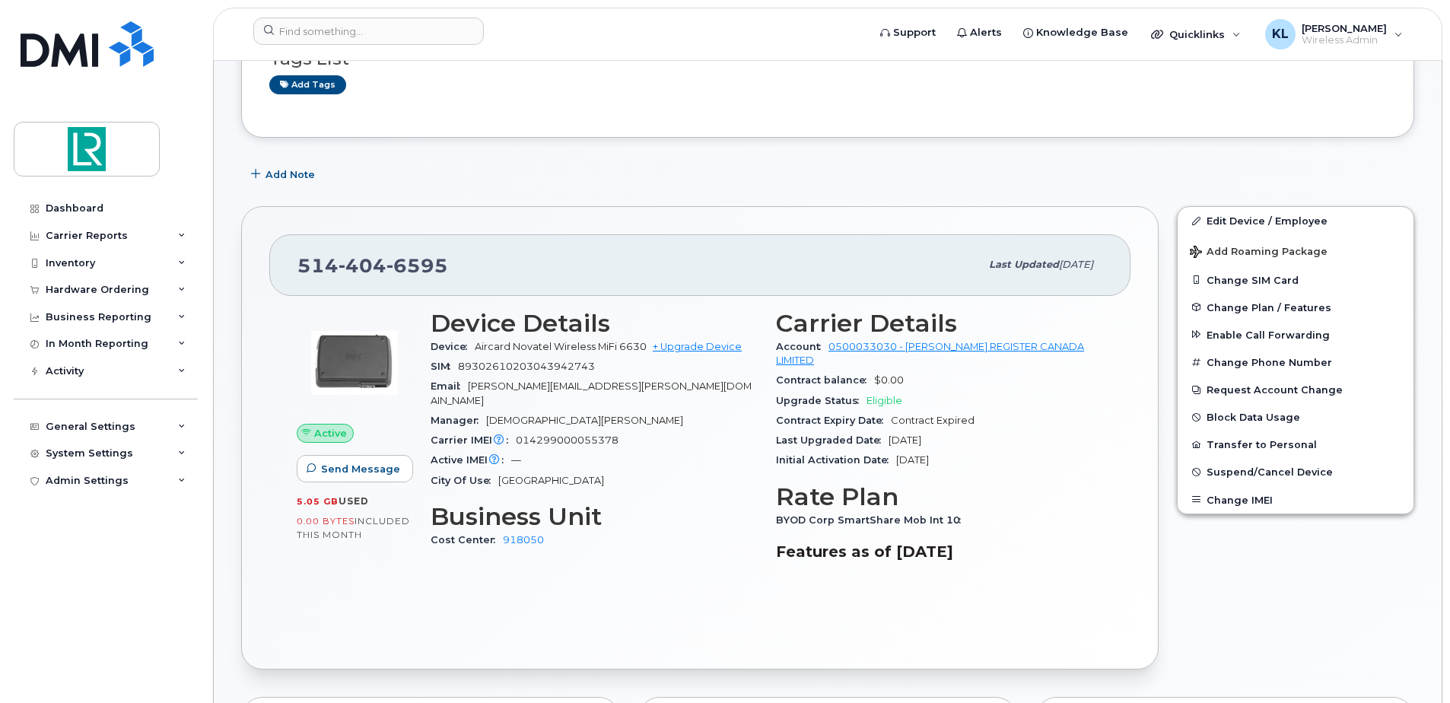
scroll to position [228, 0]
